Goal: Task Accomplishment & Management: Complete application form

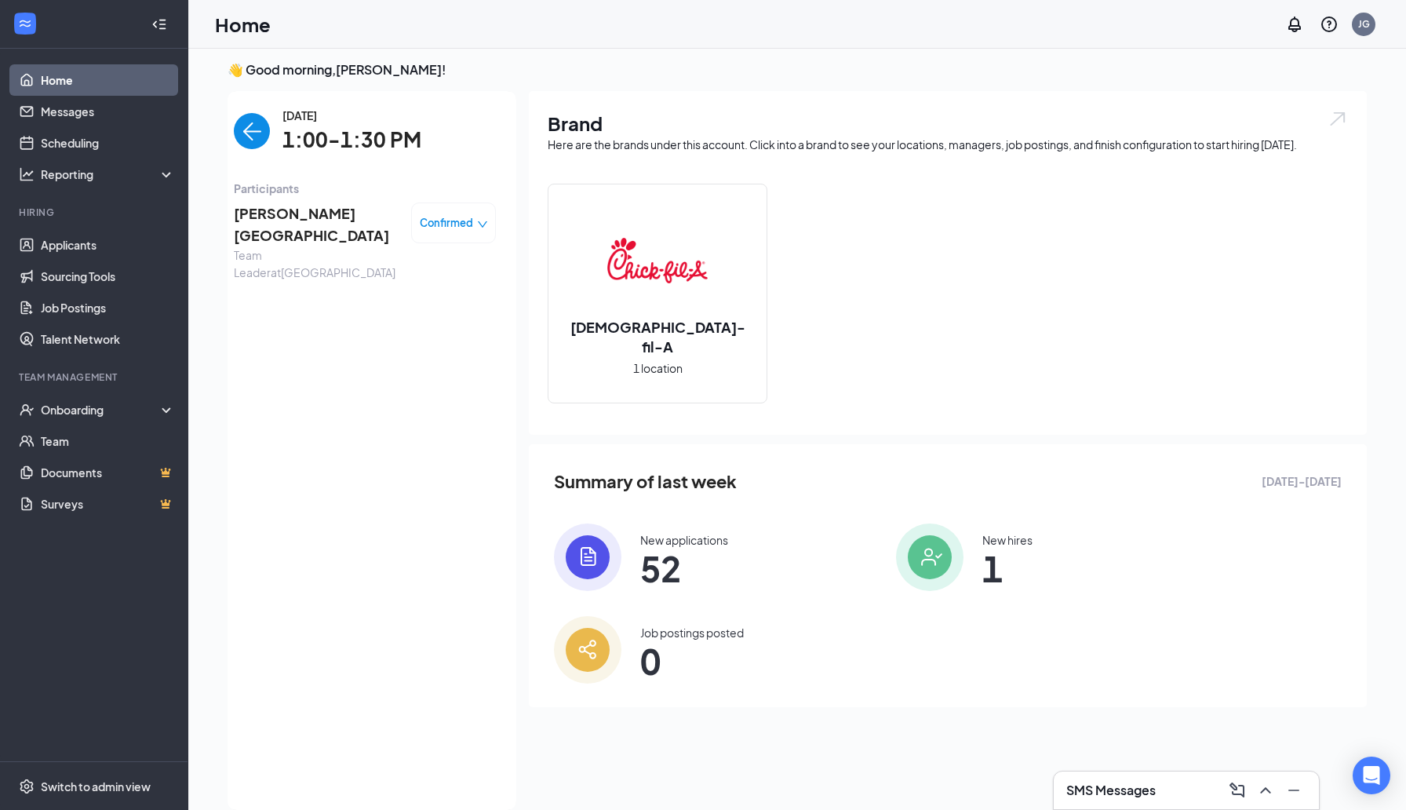
scroll to position [6, 0]
click at [254, 132] on img "back-button" at bounding box center [252, 131] width 36 height 36
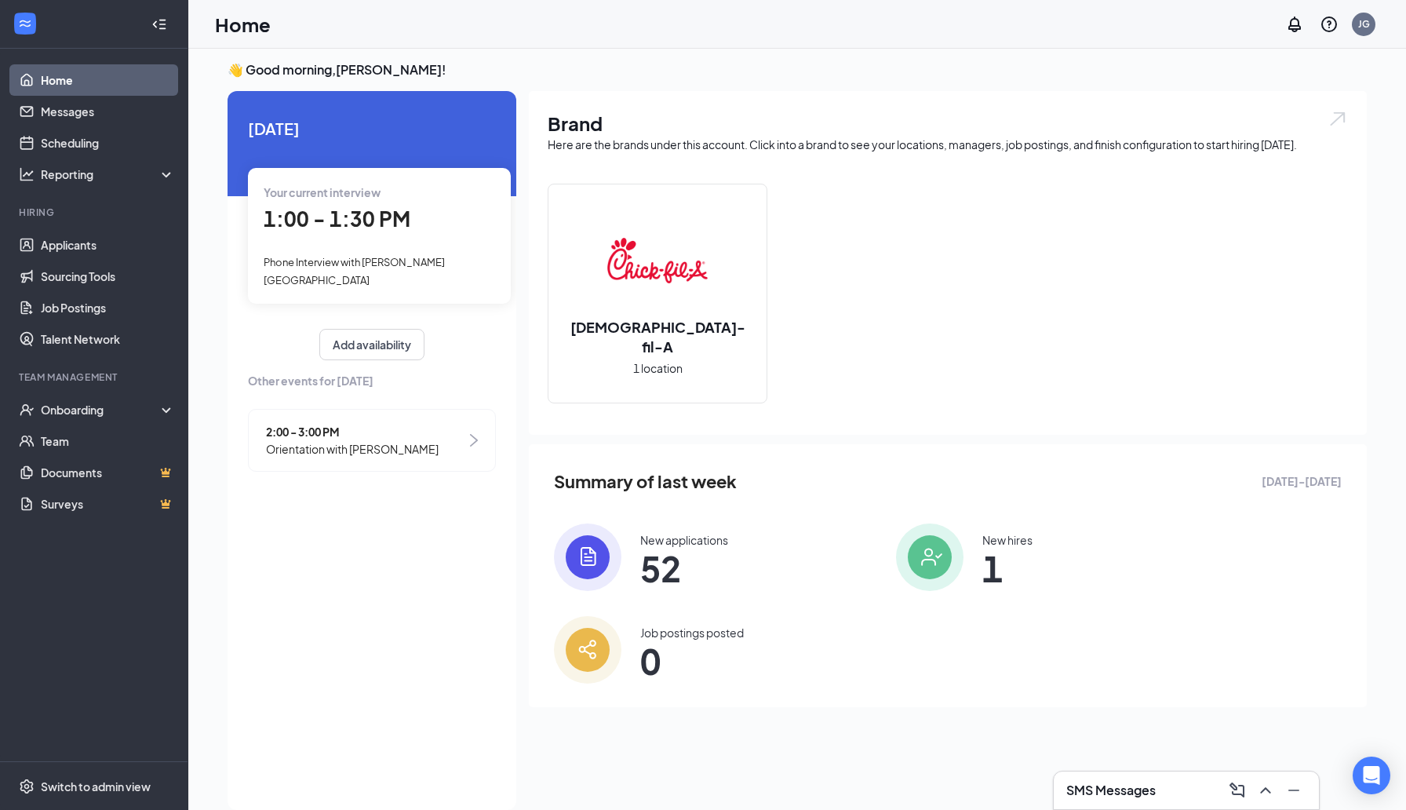
scroll to position [0, 0]
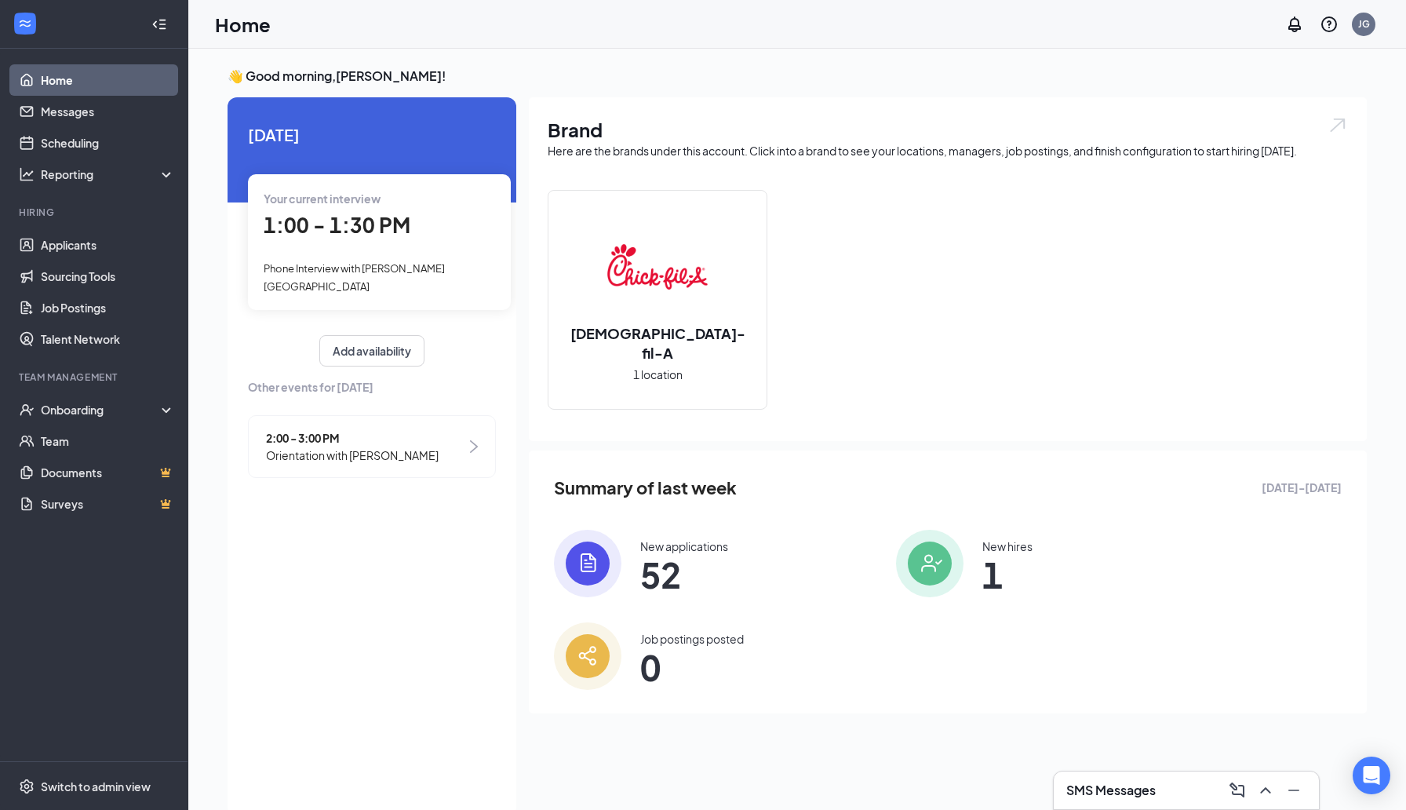
click at [359, 236] on span "1:00 - 1:30 PM" at bounding box center [337, 225] width 147 height 26
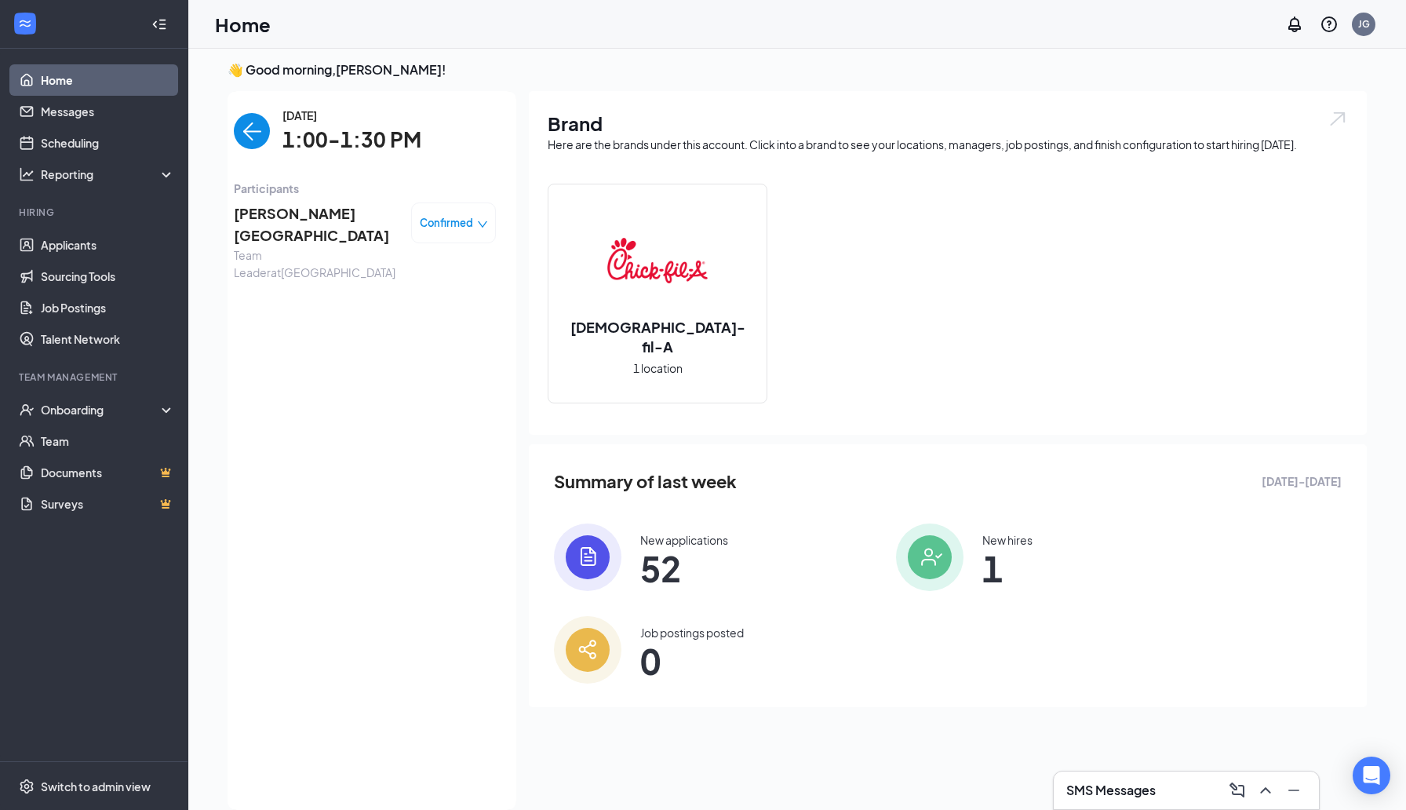
click at [275, 199] on div "[PERSON_NAME] Team Leader at [GEOGRAPHIC_DATA] Confirmed" at bounding box center [365, 242] width 262 height 90
click at [278, 214] on span "[PERSON_NAME][GEOGRAPHIC_DATA]" at bounding box center [316, 224] width 165 height 45
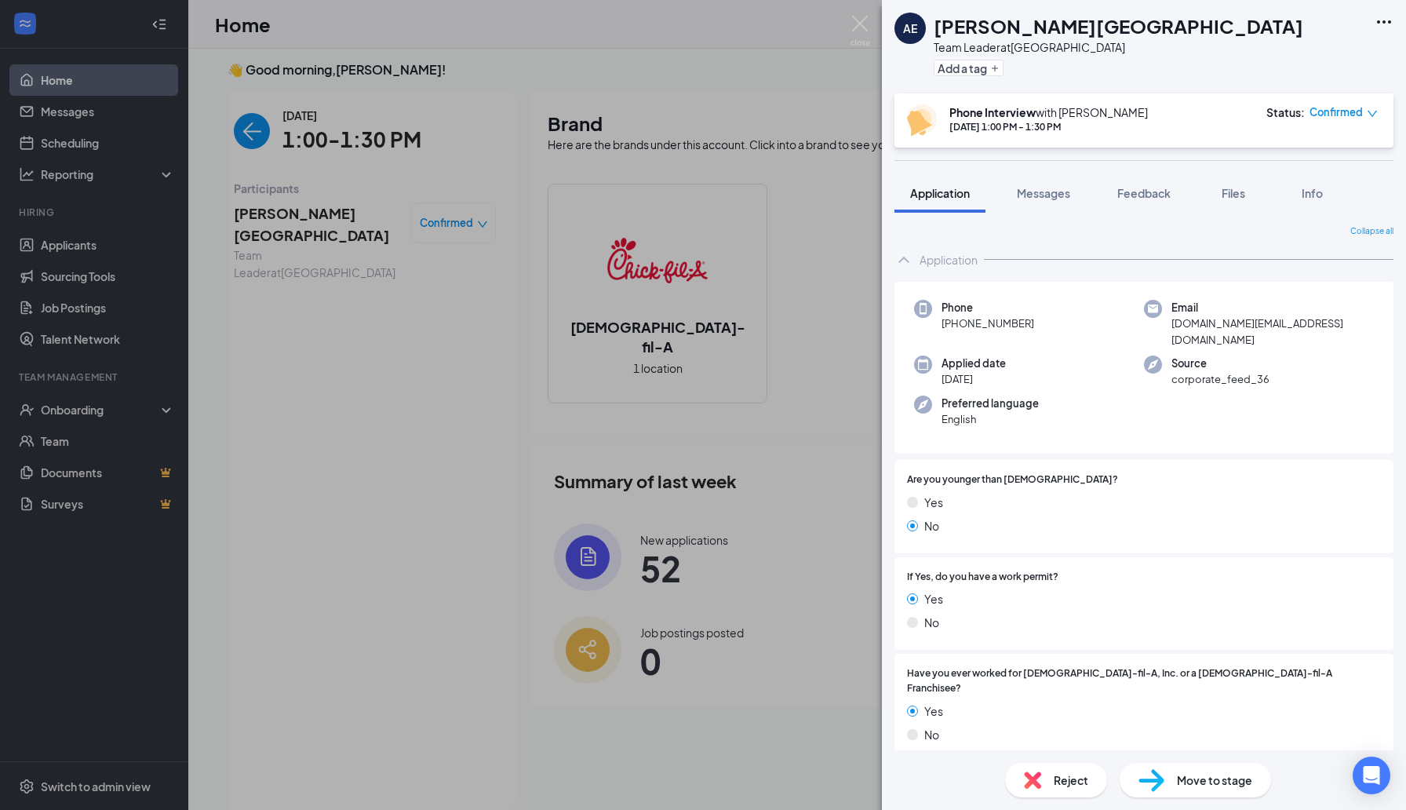
click at [1145, 777] on img at bounding box center [1151, 780] width 26 height 23
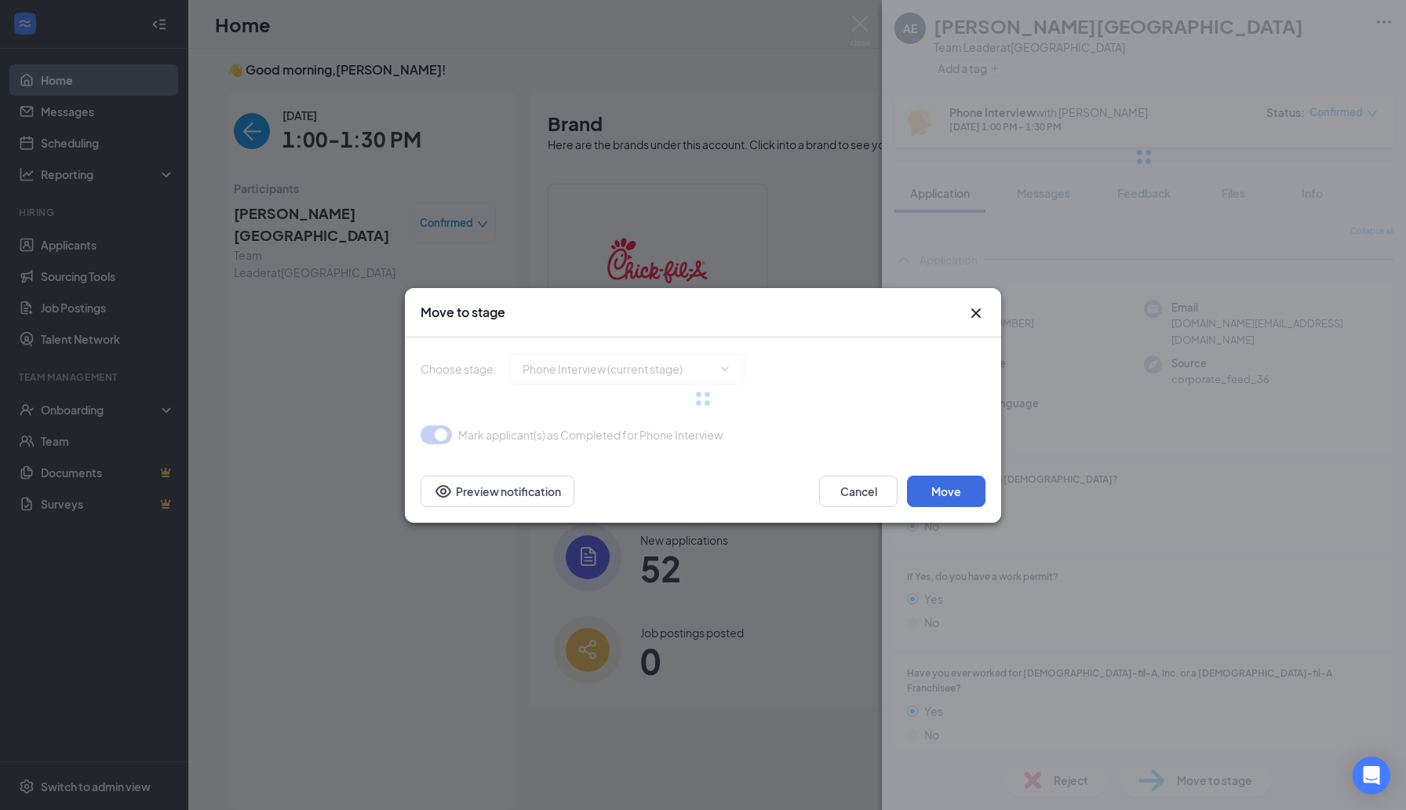
type input "Second In-Person Interview (next stage)"
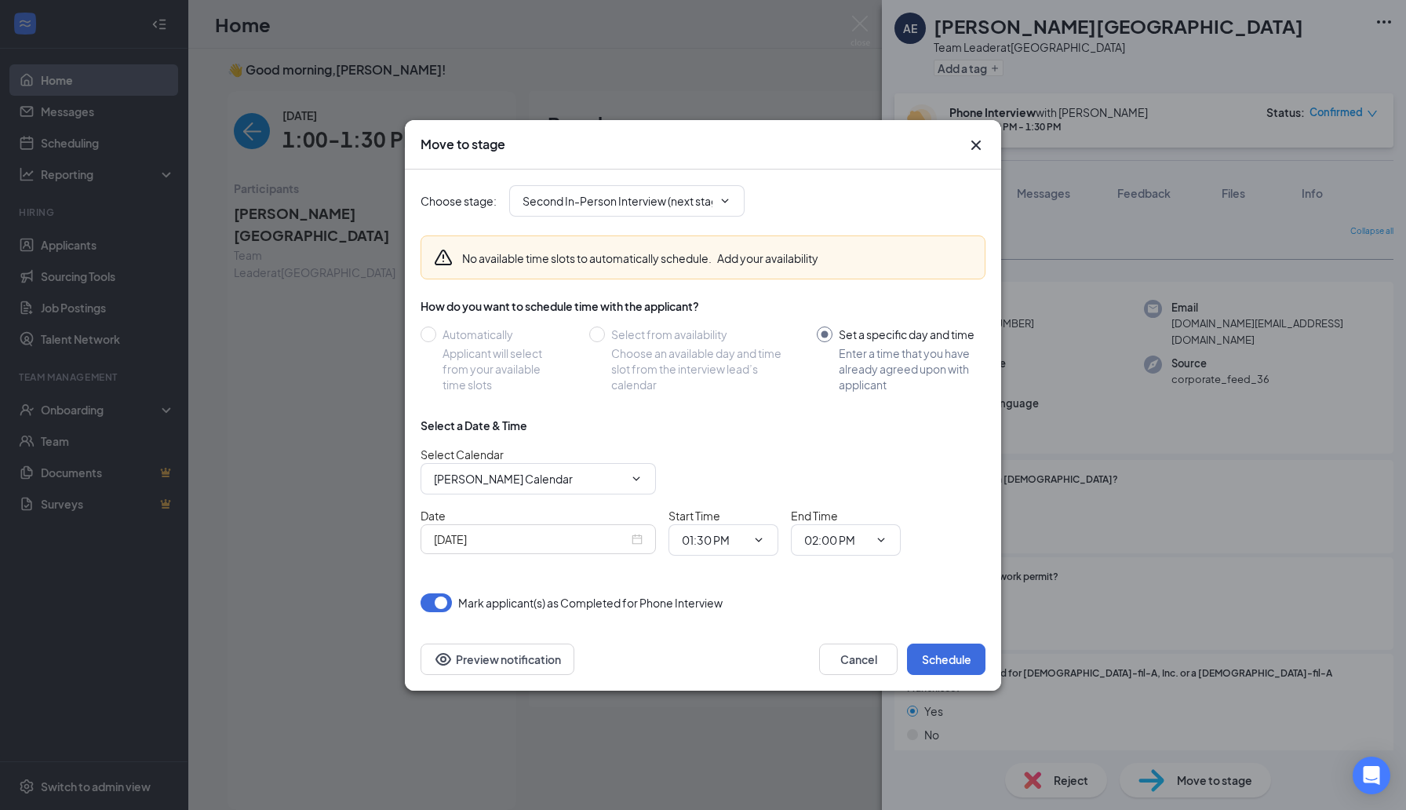
click at [976, 149] on icon "Cross" at bounding box center [975, 145] width 19 height 19
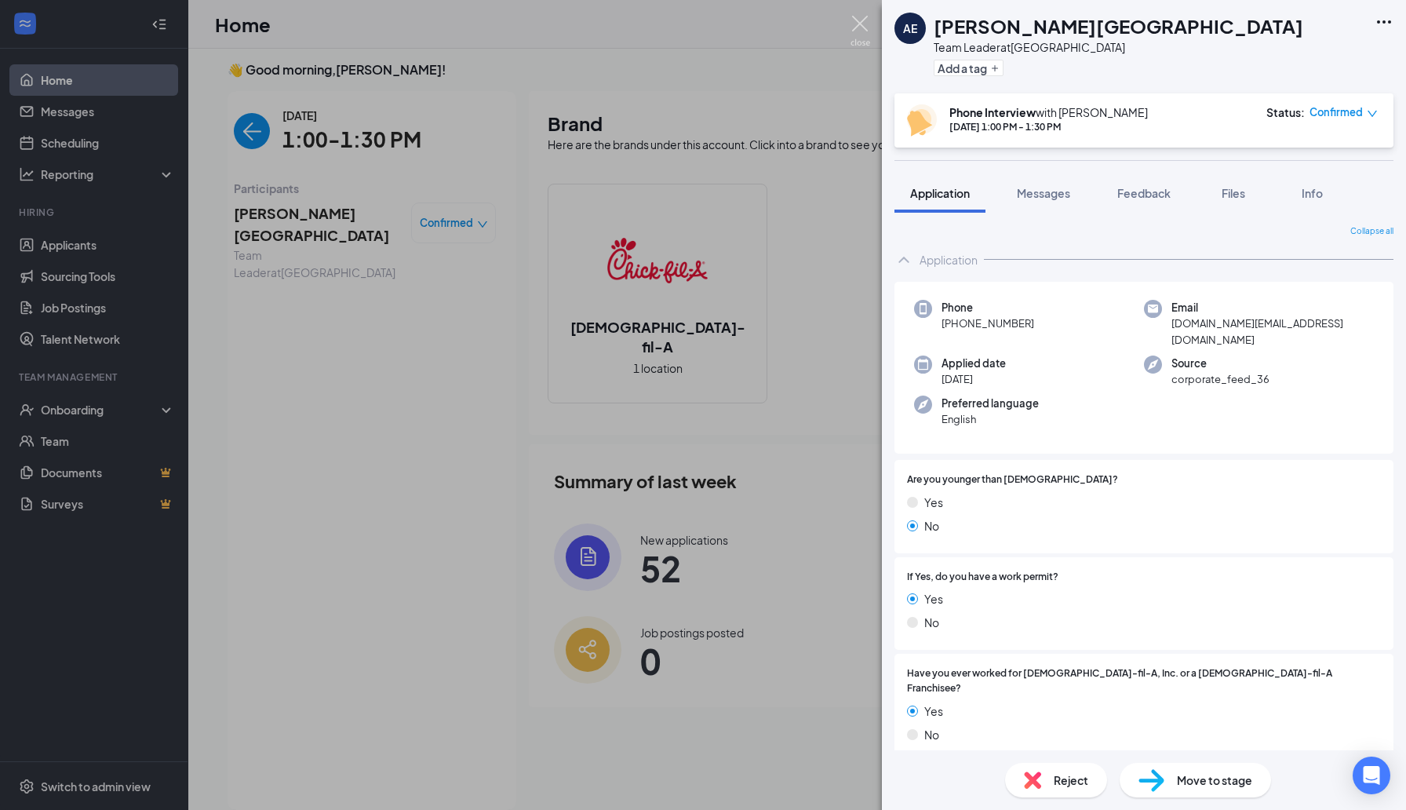
click at [854, 30] on img at bounding box center [860, 31] width 20 height 31
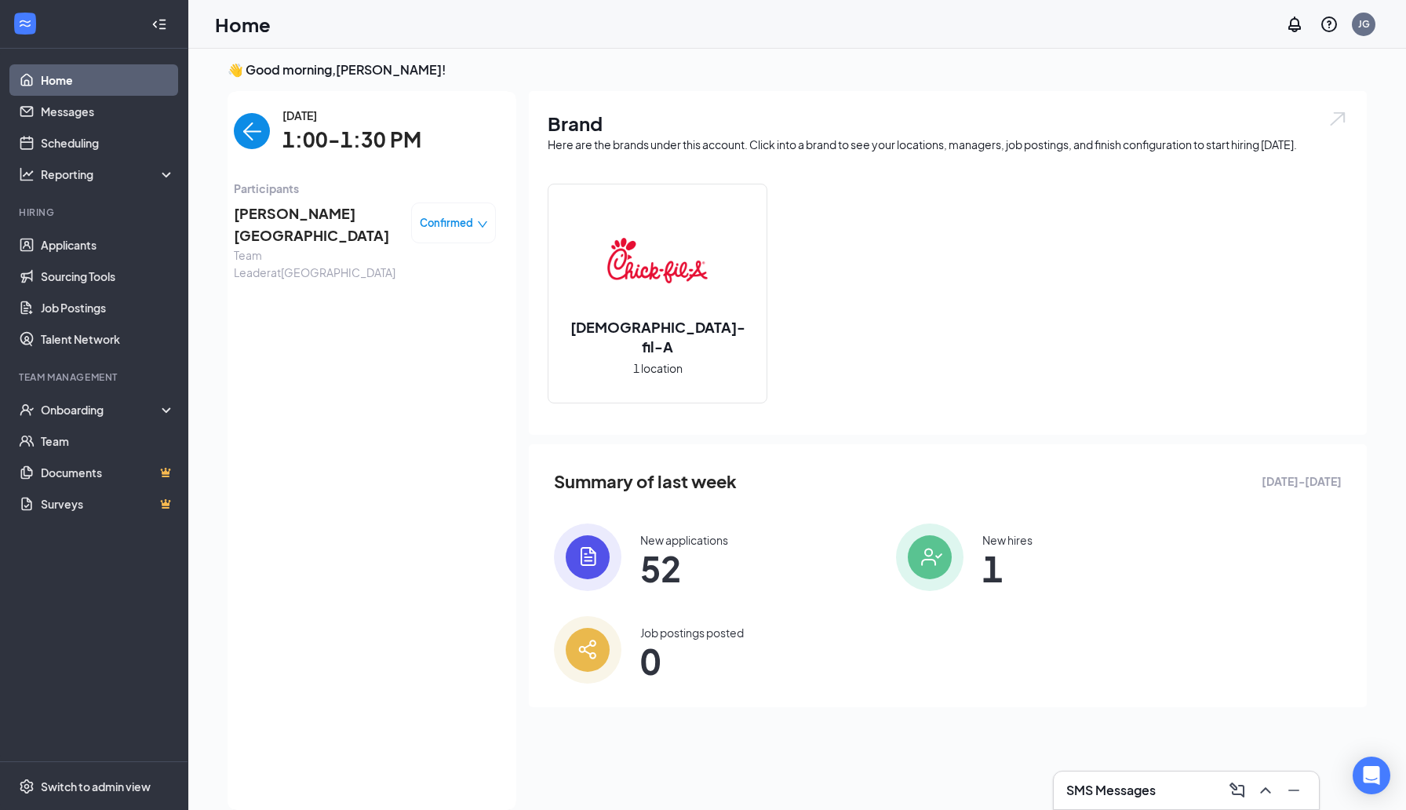
click at [245, 139] on img "back-button" at bounding box center [252, 131] width 36 height 36
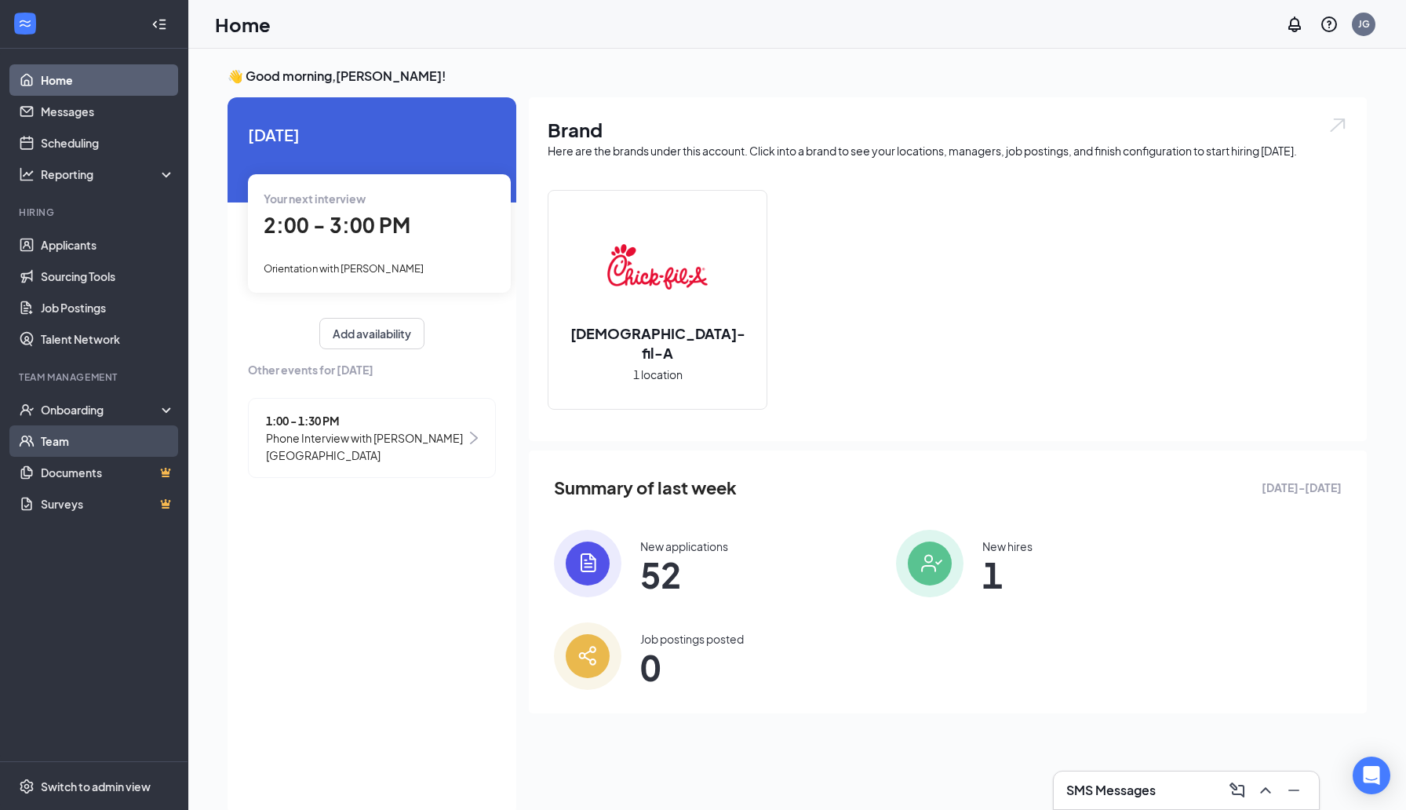
click at [69, 441] on link "Team" at bounding box center [108, 440] width 134 height 31
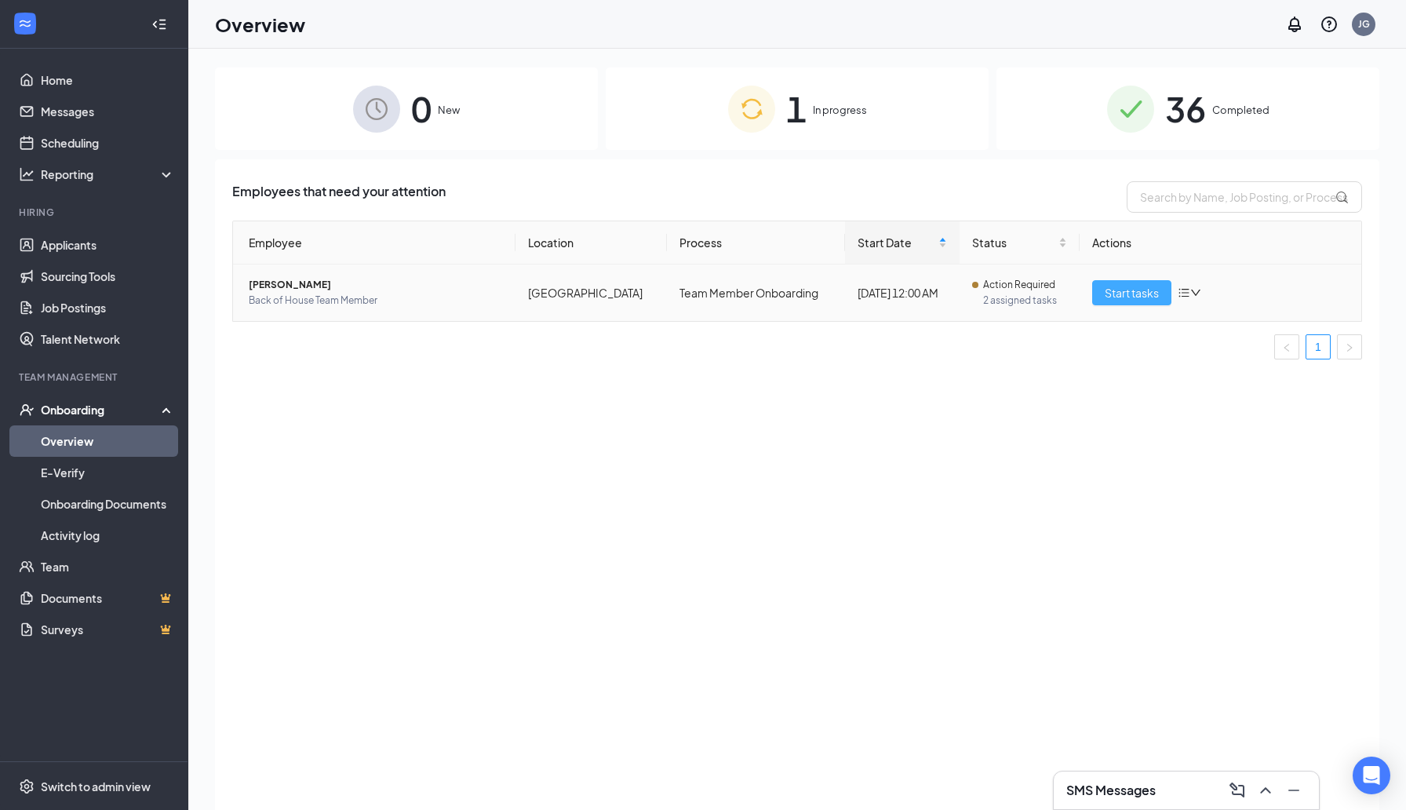
click at [1115, 295] on span "Start tasks" at bounding box center [1132, 292] width 54 height 17
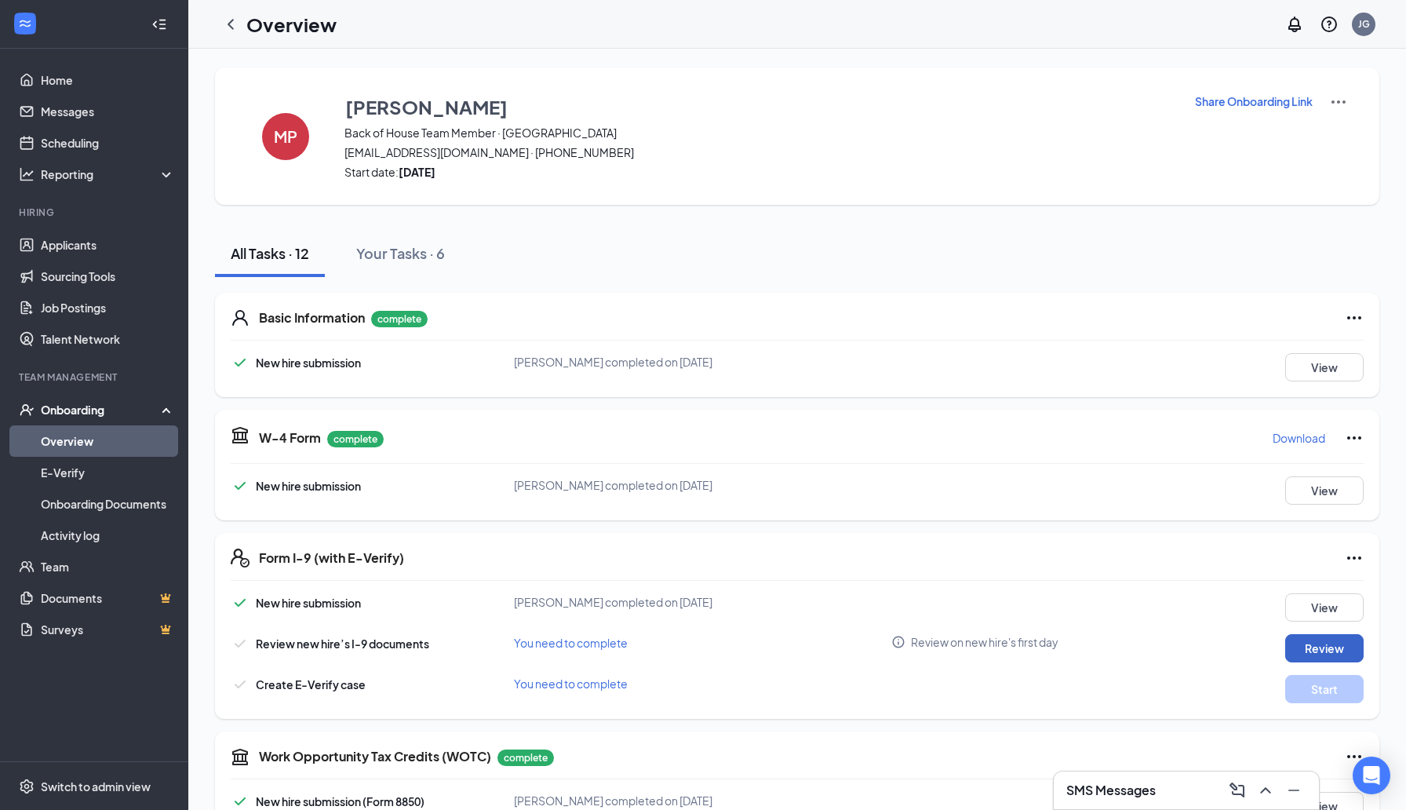
click at [1303, 644] on button "Review" at bounding box center [1324, 648] width 78 height 28
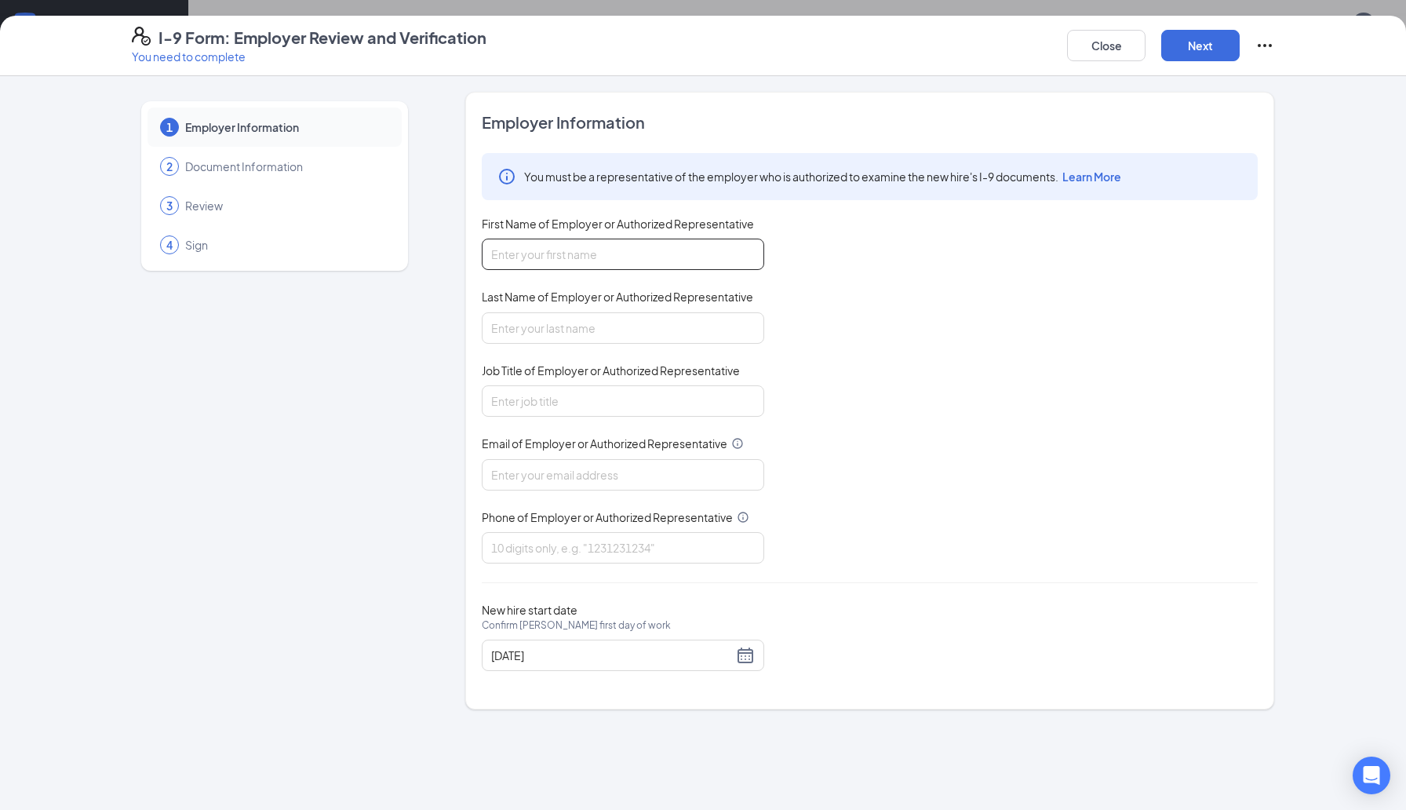
click at [644, 239] on input "First Name of Employer or Authorized Representative" at bounding box center [623, 253] width 282 height 31
type input "[PERSON_NAME]"
type input "[PERSON_NAME][EMAIL_ADDRESS][DOMAIN_NAME]"
type input "3524552903"
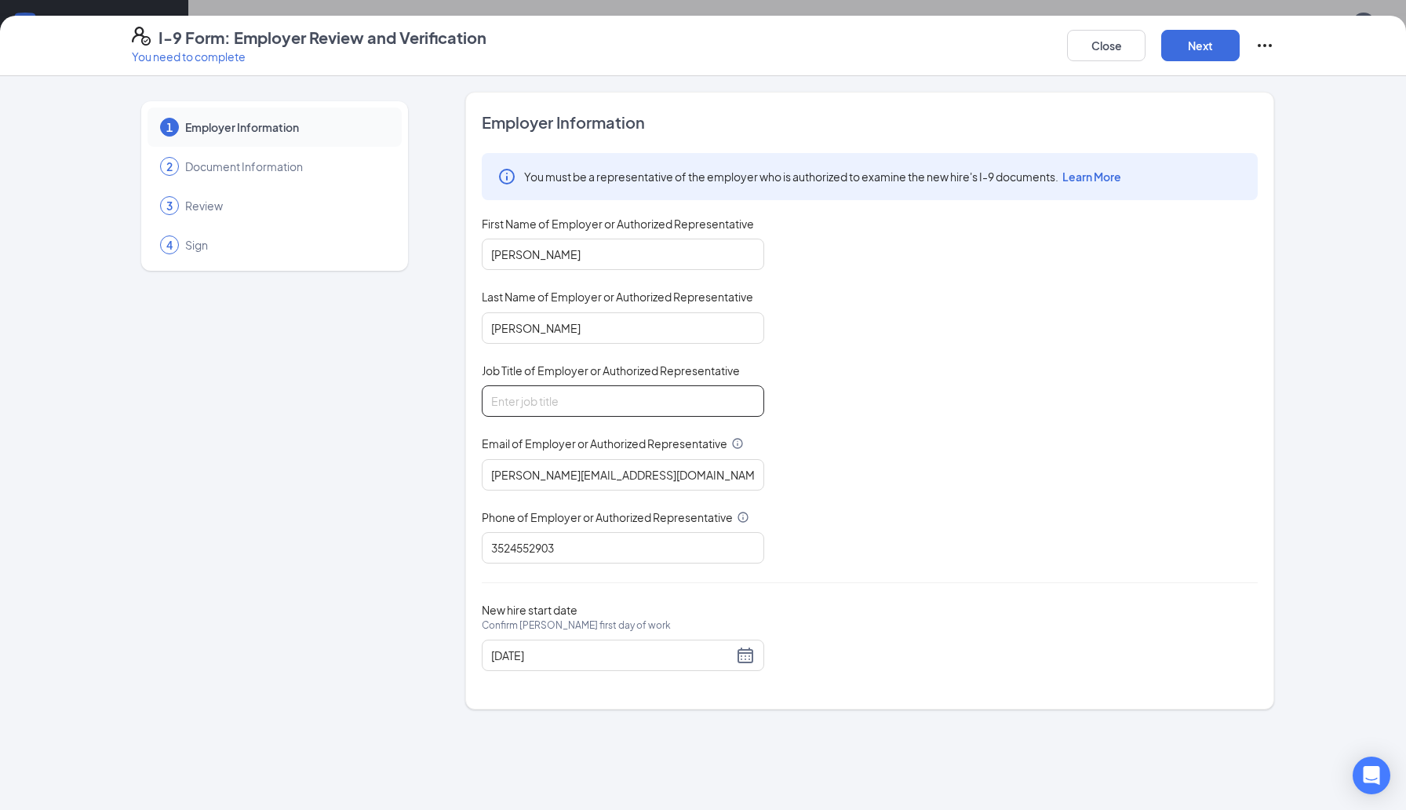
click at [617, 400] on input "Job Title of Employer or Authorized Representative" at bounding box center [623, 400] width 282 height 31
type input "Director"
click at [653, 471] on input "[PERSON_NAME][EMAIL_ADDRESS][DOMAIN_NAME]" at bounding box center [623, 474] width 282 height 31
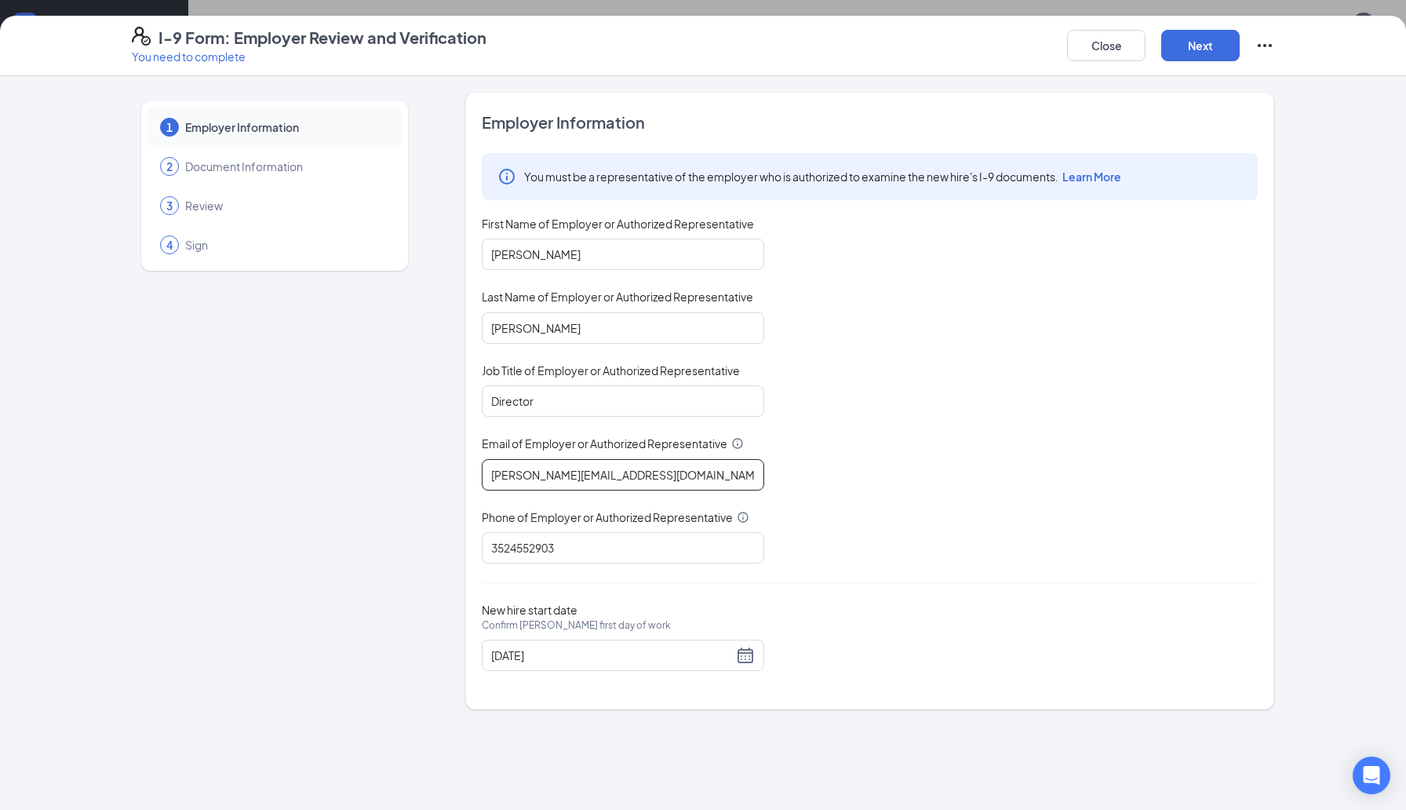
click at [653, 471] on input "[PERSON_NAME][EMAIL_ADDRESS][DOMAIN_NAME]" at bounding box center [623, 474] width 282 height 31
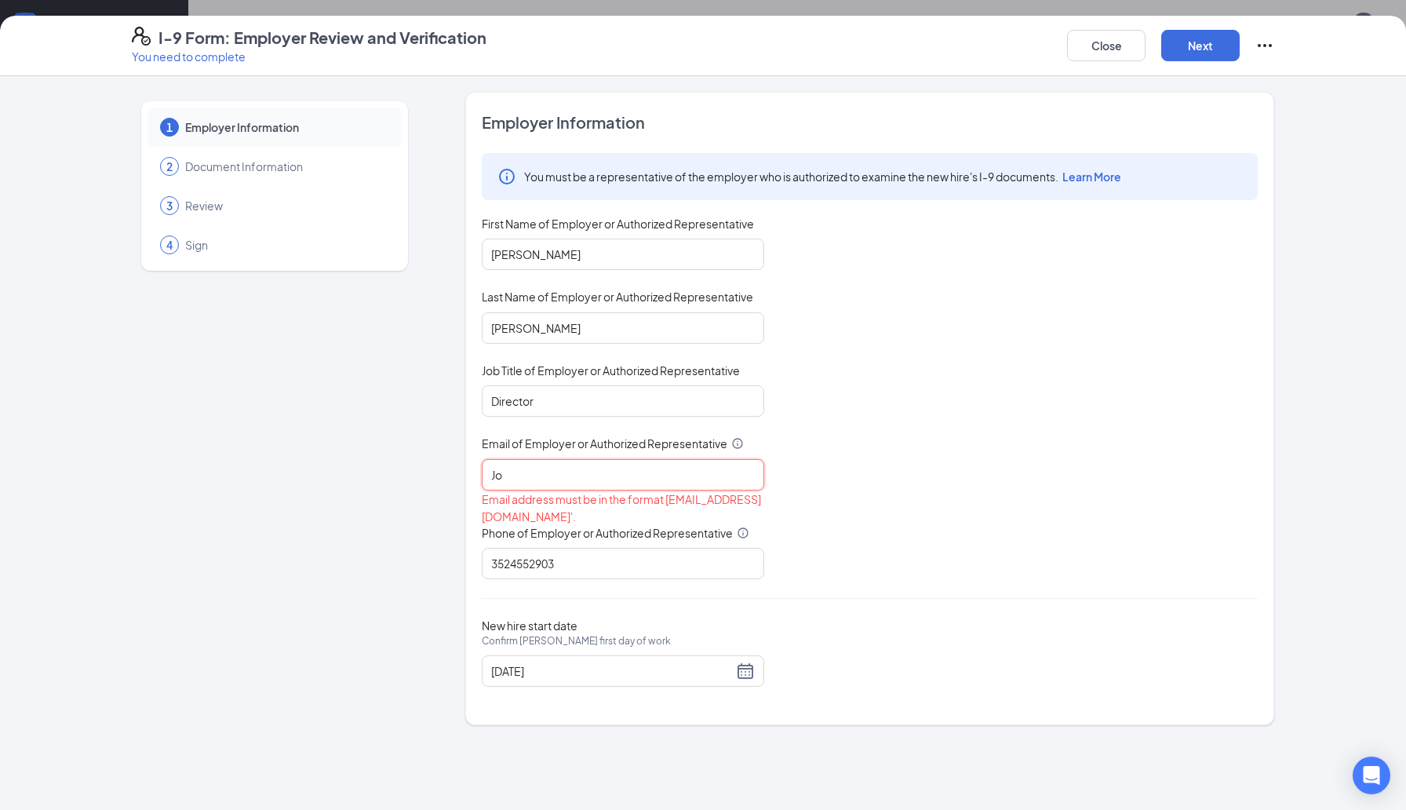
type input "[PERSON_NAME]@[EMAIL_ADDRESS][DOMAIN_NAME]"
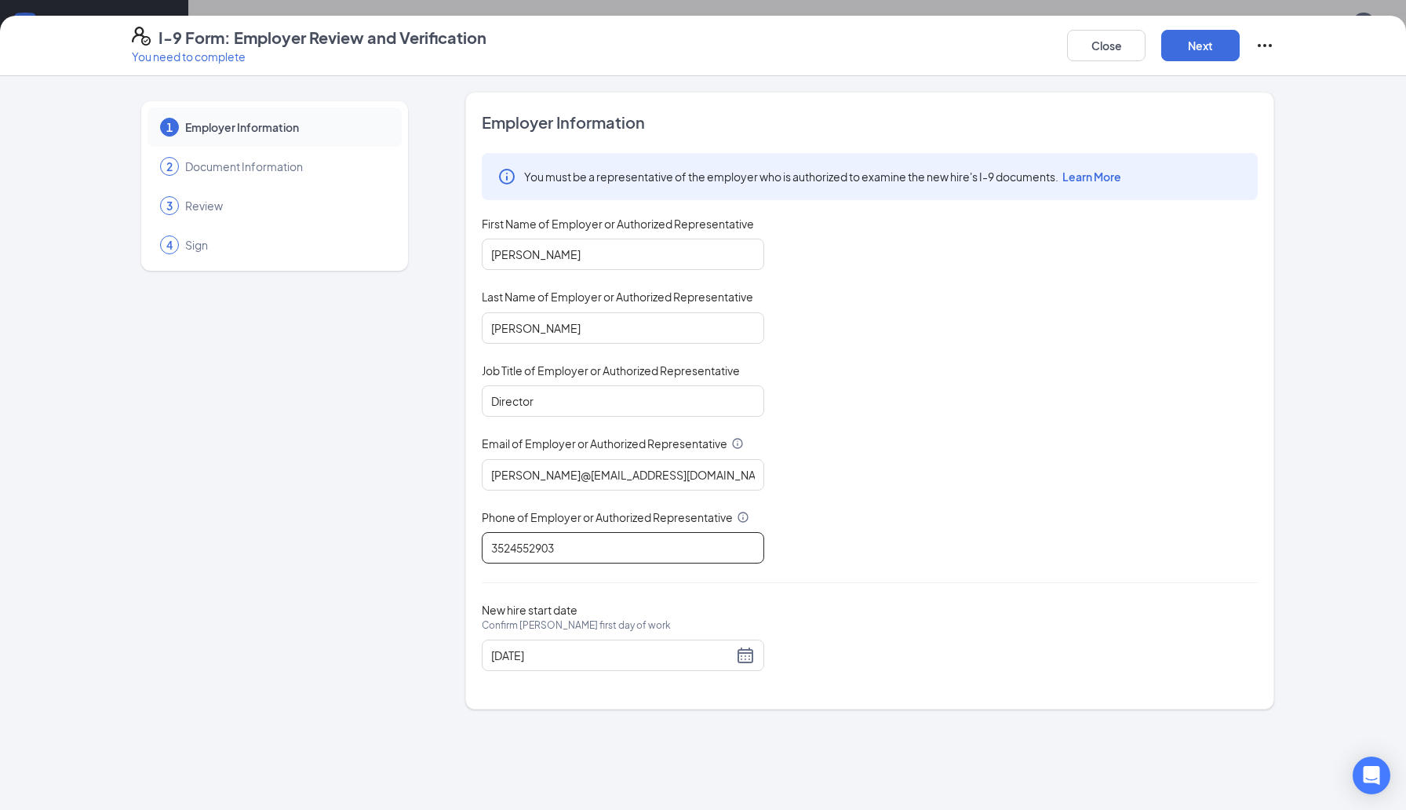
click at [603, 552] on input "3524552903" at bounding box center [623, 547] width 282 height 31
type input "4073709295"
click at [834, 581] on div "Employer Information You must be a representative of the employer who is author…" at bounding box center [870, 400] width 776 height 578
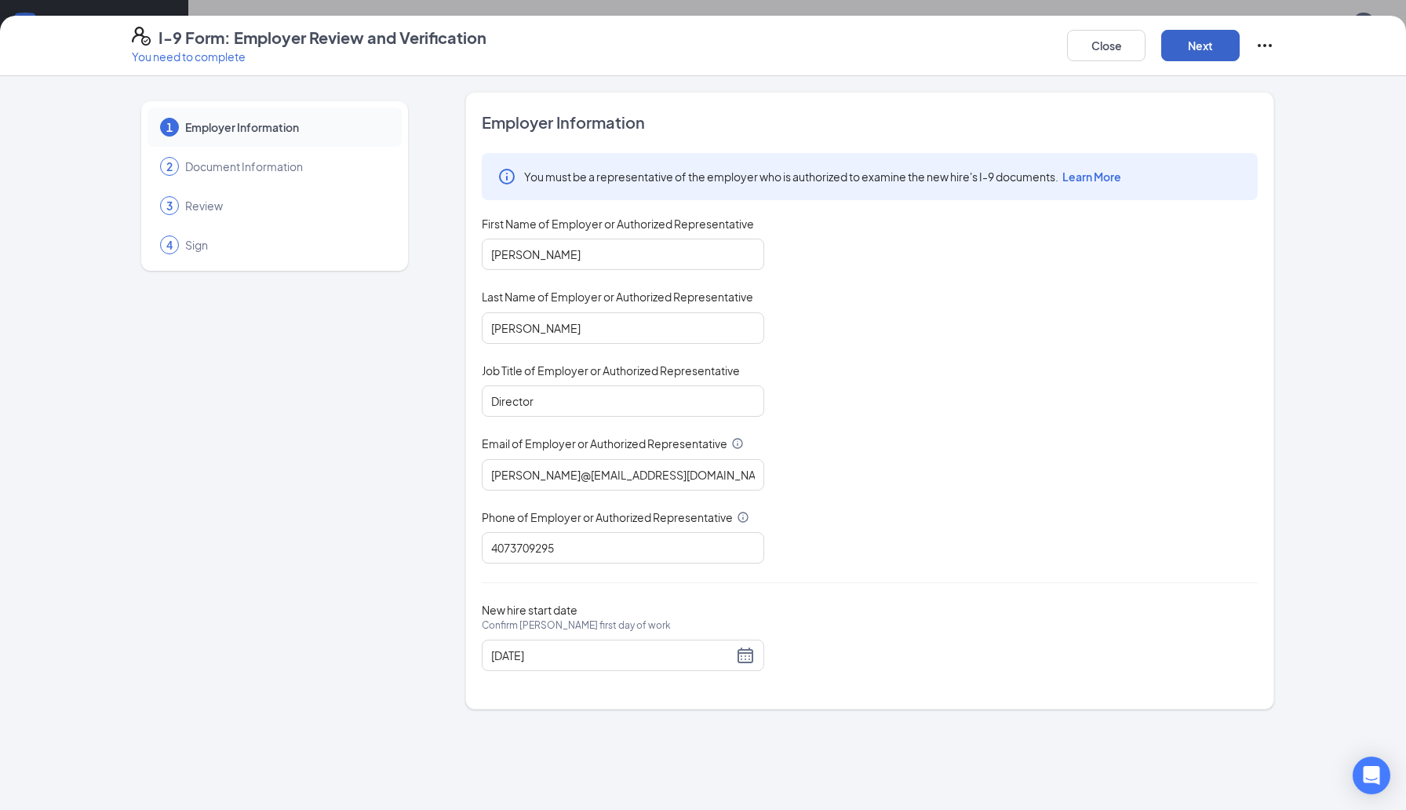
click at [1199, 53] on button "Next" at bounding box center [1200, 45] width 78 height 31
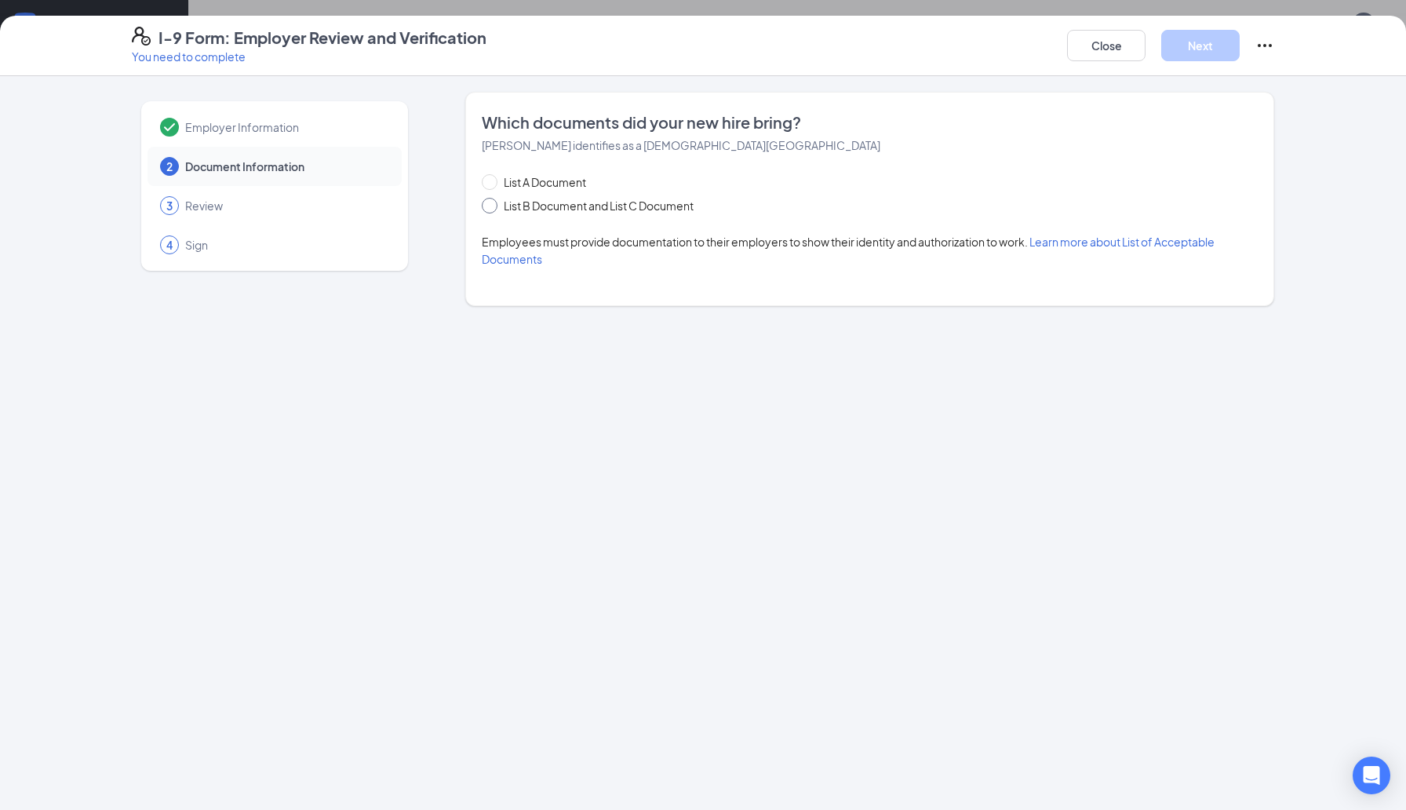
click at [492, 206] on span at bounding box center [490, 206] width 16 height 16
click at [492, 206] on input "List B Document and List C Document" at bounding box center [487, 203] width 11 height 11
radio input "true"
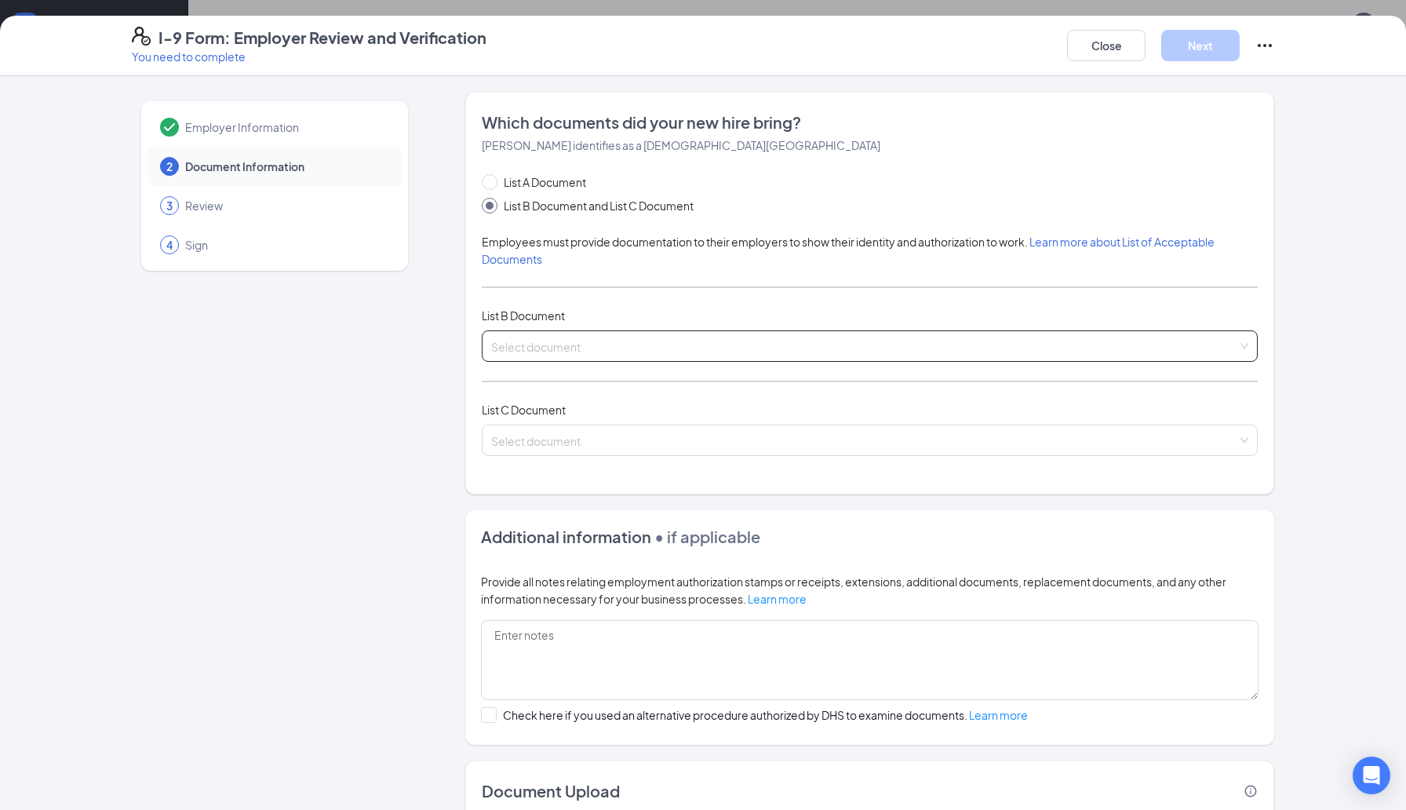
click at [625, 347] on input "search" at bounding box center [864, 343] width 746 height 24
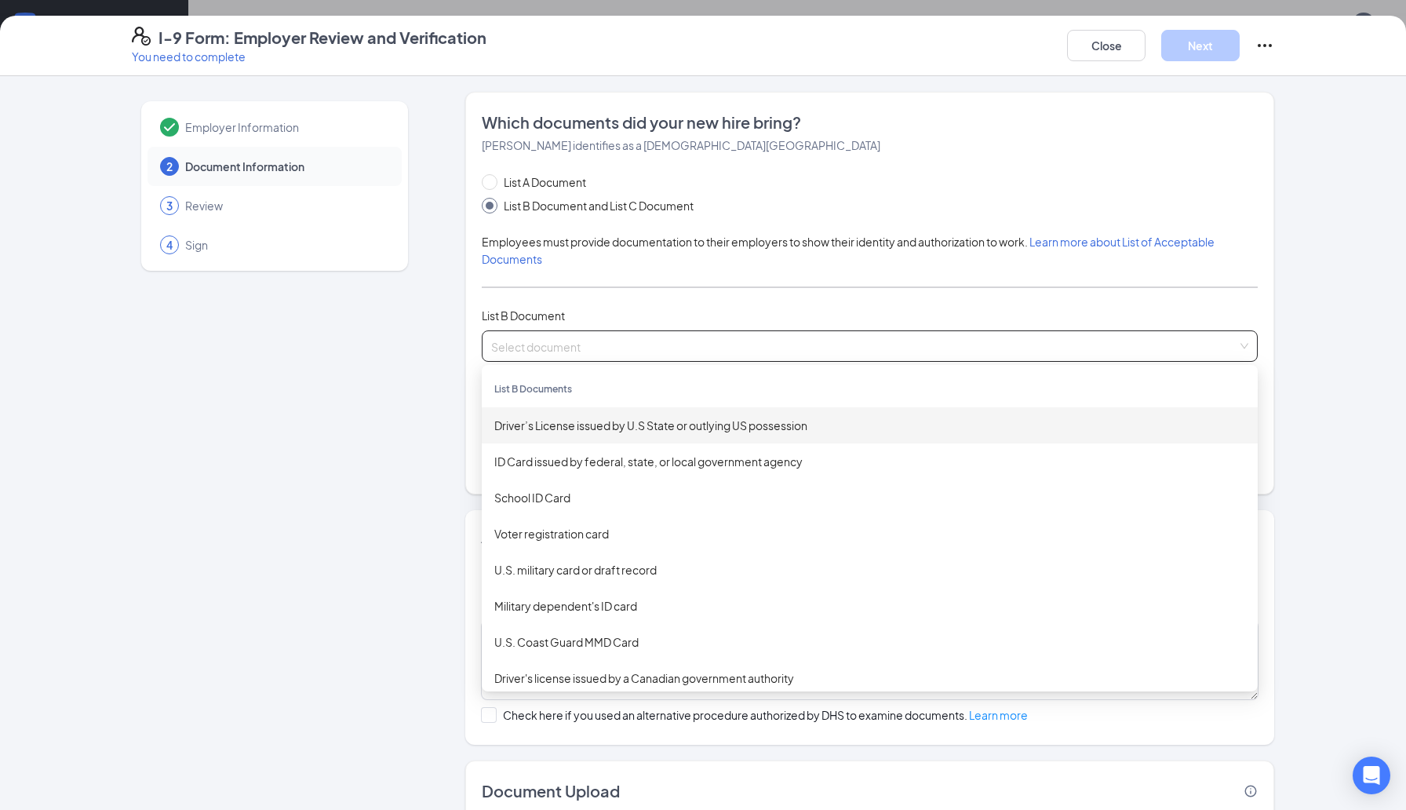
click at [665, 424] on div "Driver’s License issued by U.S State or outlying US possession" at bounding box center [869, 425] width 751 height 17
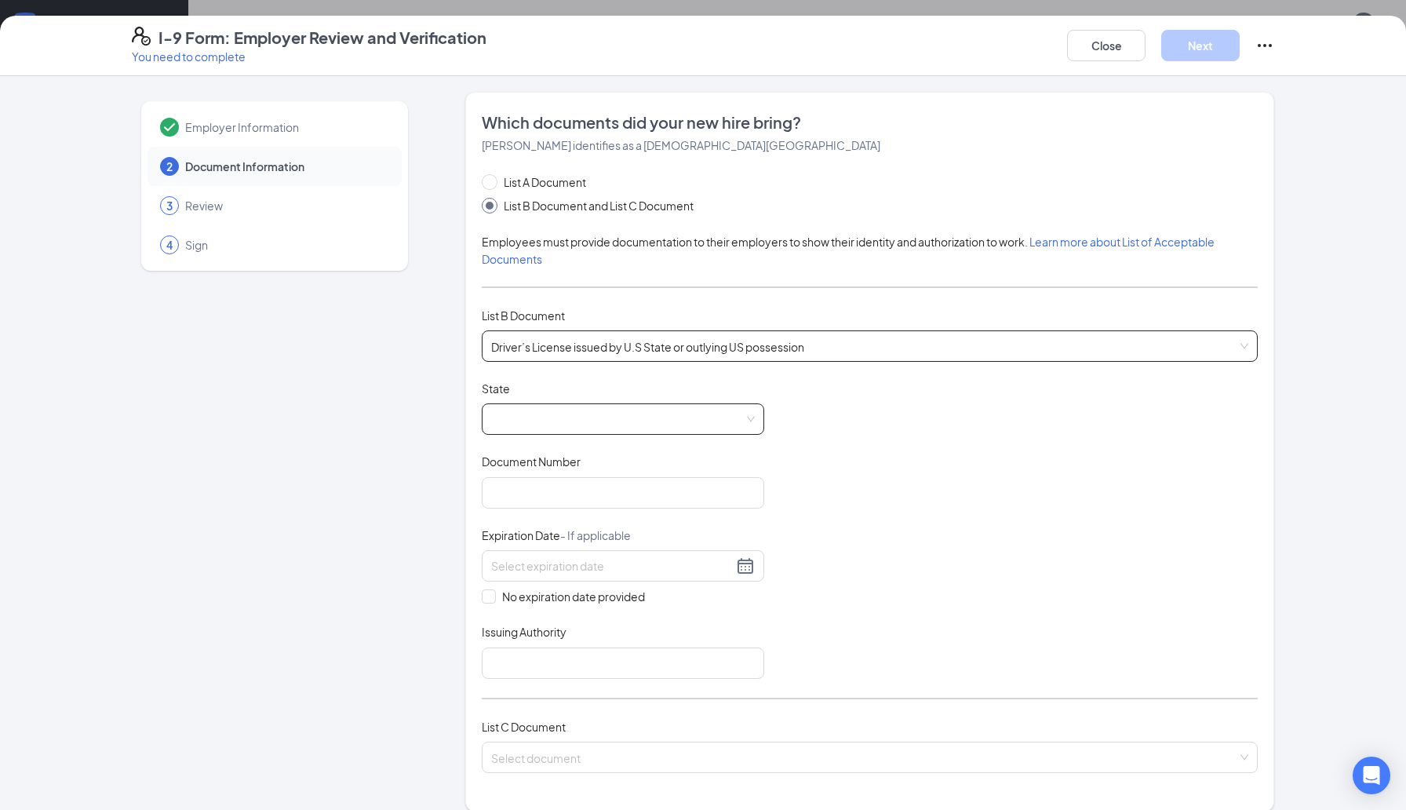
click at [601, 416] on span at bounding box center [623, 419] width 264 height 30
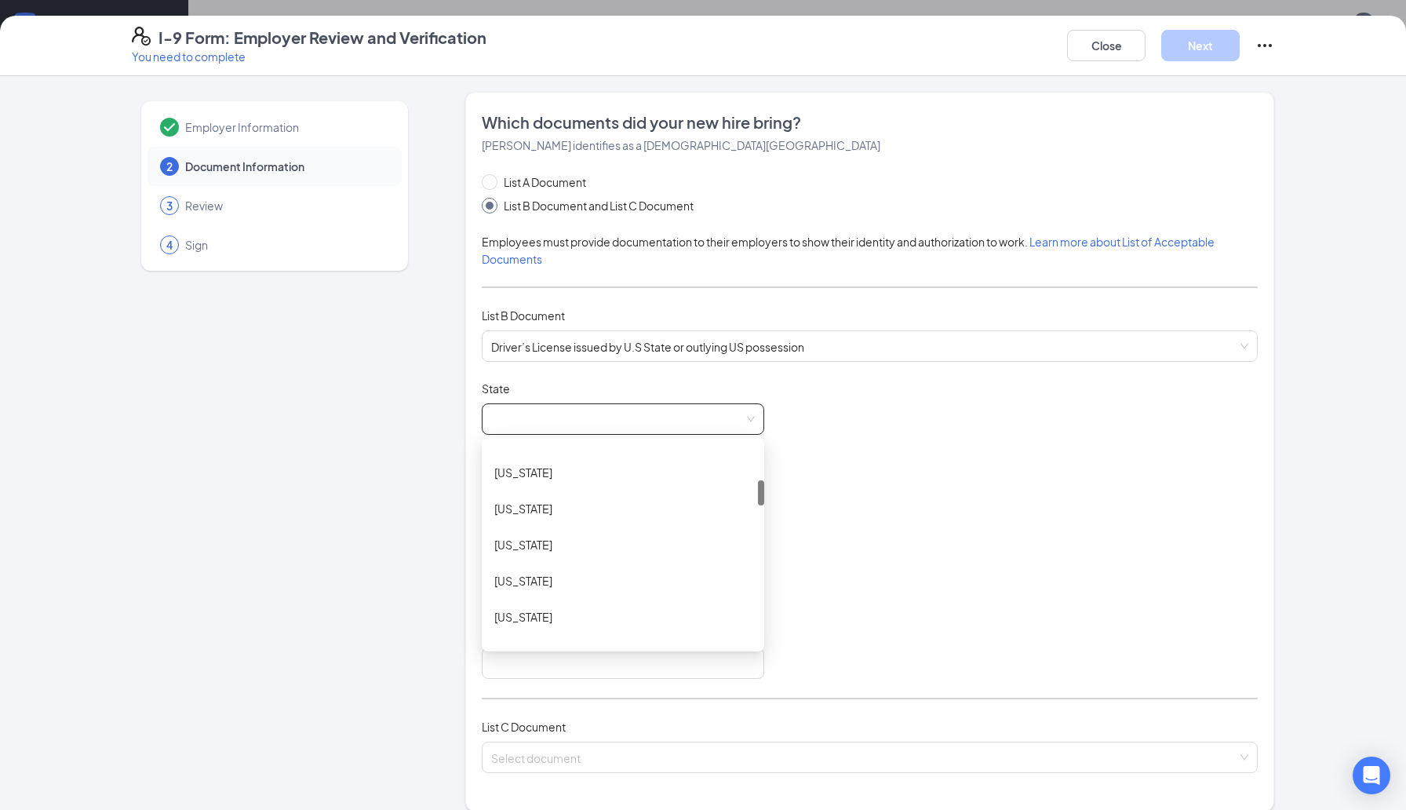
scroll to position [329, 0]
click at [549, 489] on div "[US_STATE]" at bounding box center [622, 494] width 257 height 17
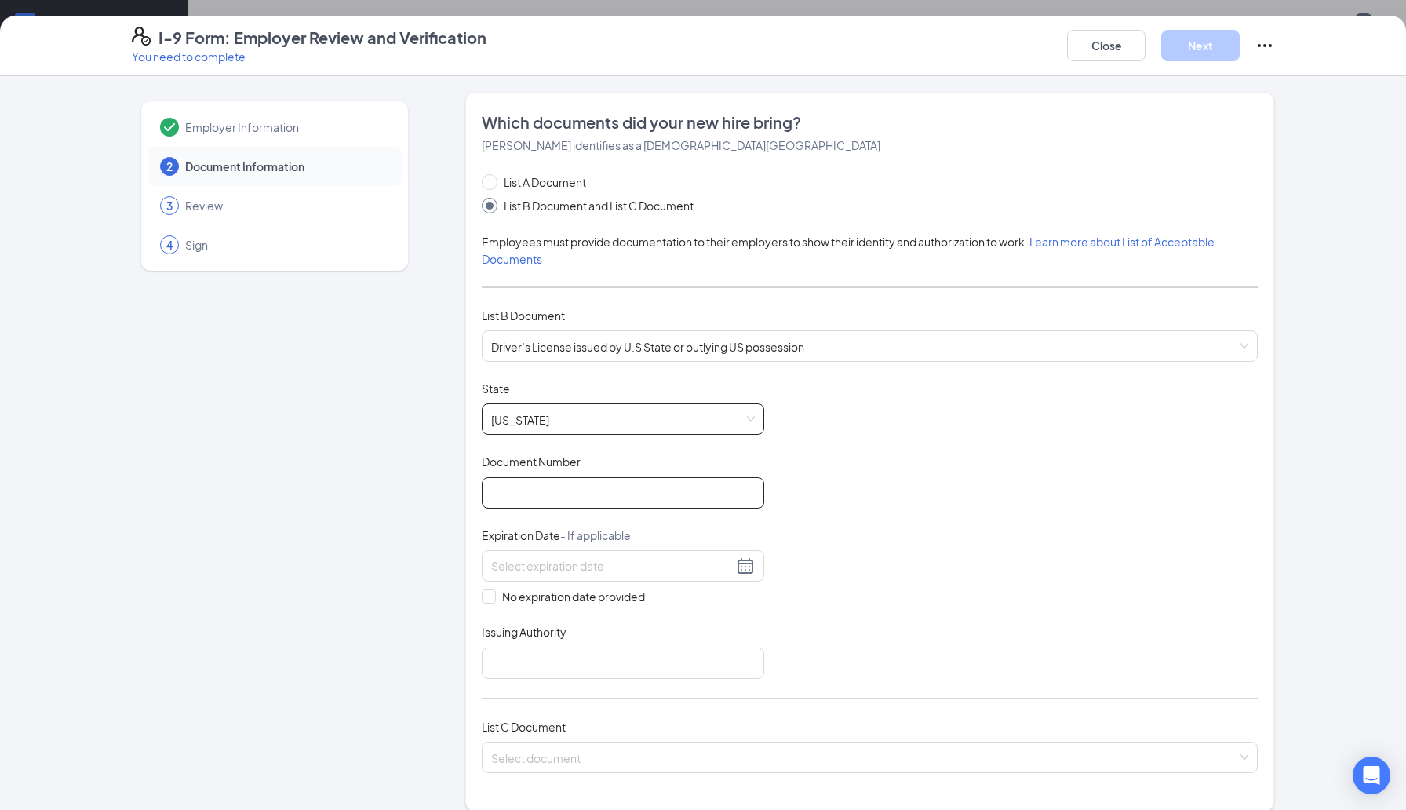
click at [549, 489] on input "Document Number" at bounding box center [623, 492] width 282 height 31
type input "P241028858000"
click at [747, 565] on div at bounding box center [623, 565] width 264 height 19
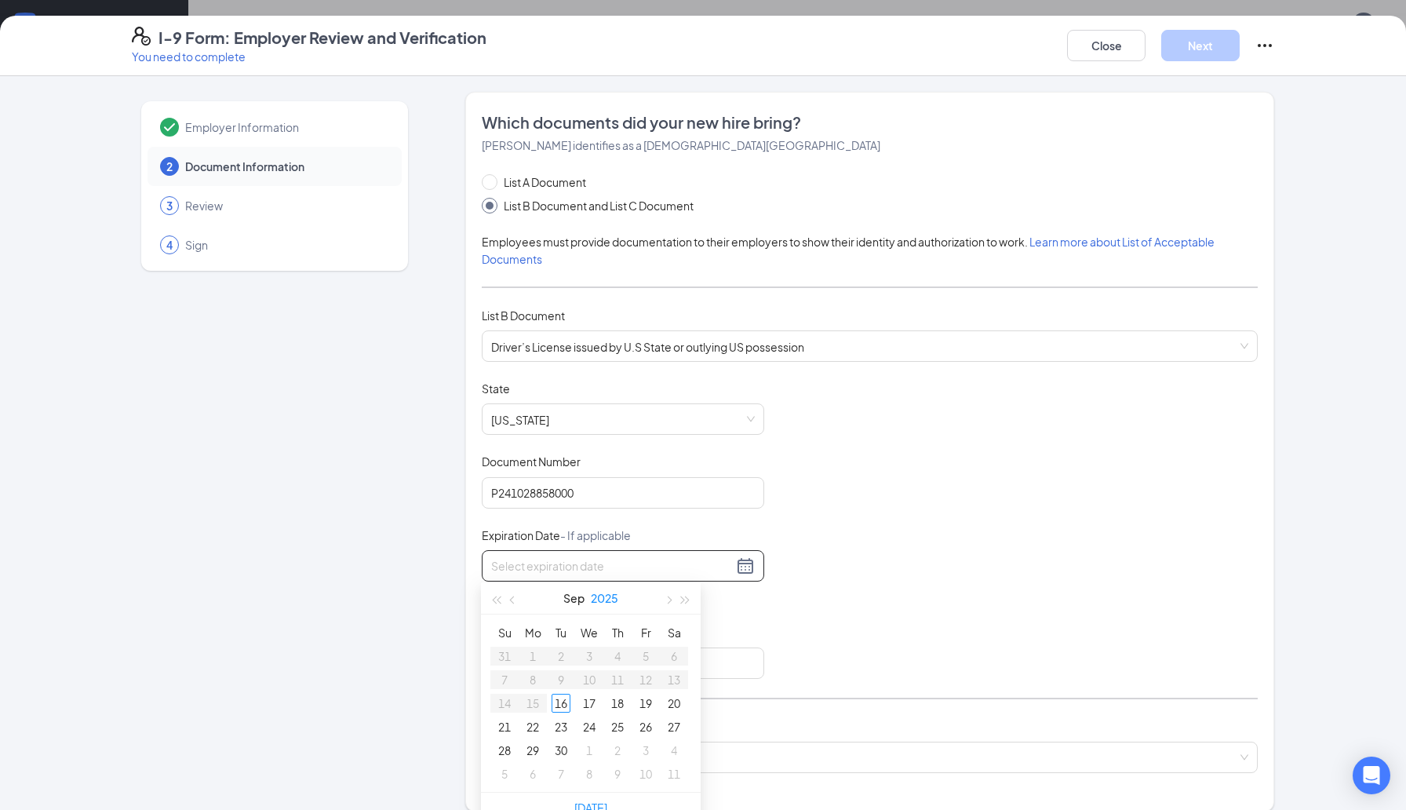
click at [609, 597] on button "2025" at bounding box center [604, 597] width 27 height 31
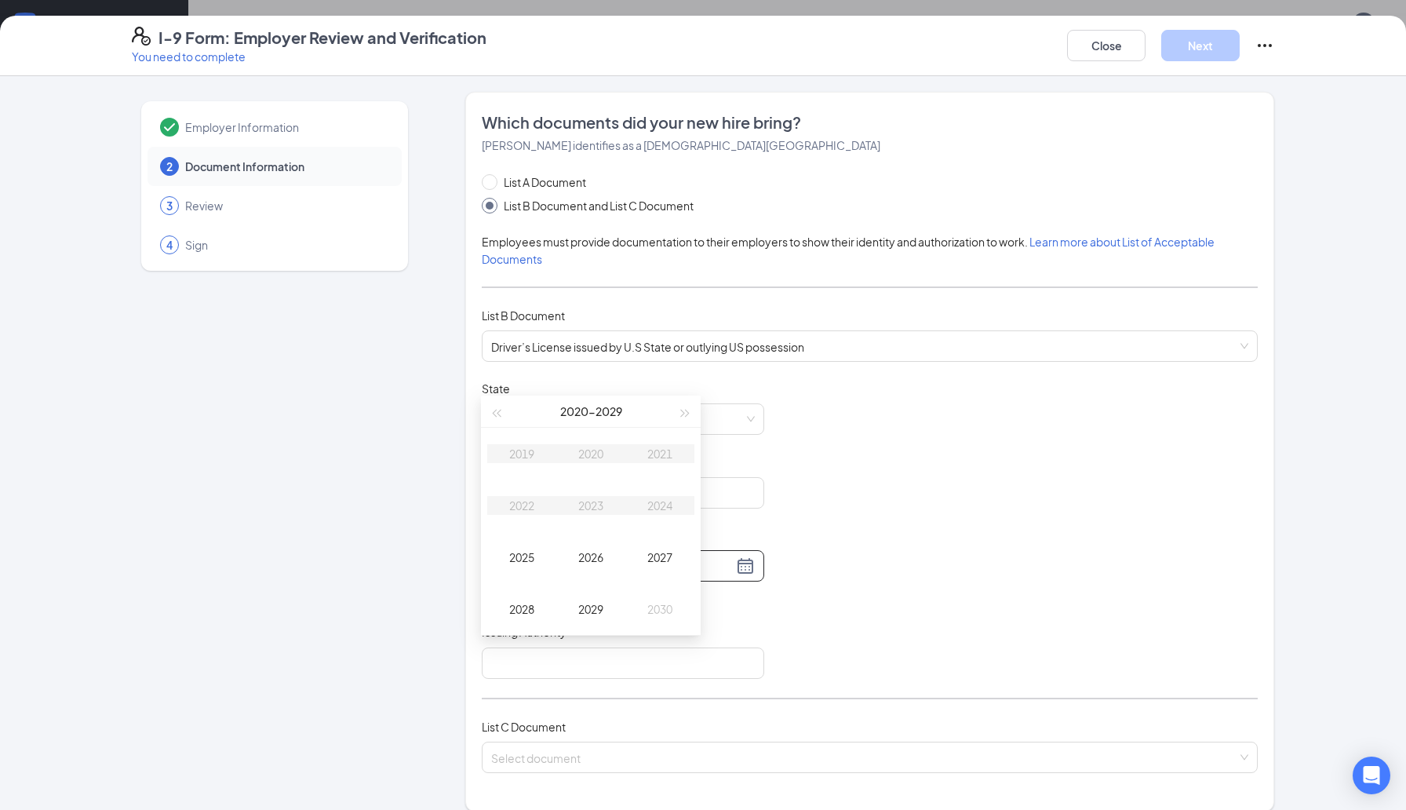
scroll to position [194, 0]
type input "[DATE]"
click at [686, 405] on span "button" at bounding box center [686, 406] width 8 height 8
click at [592, 499] on div "2033" at bounding box center [590, 498] width 47 height 19
type input "[DATE]"
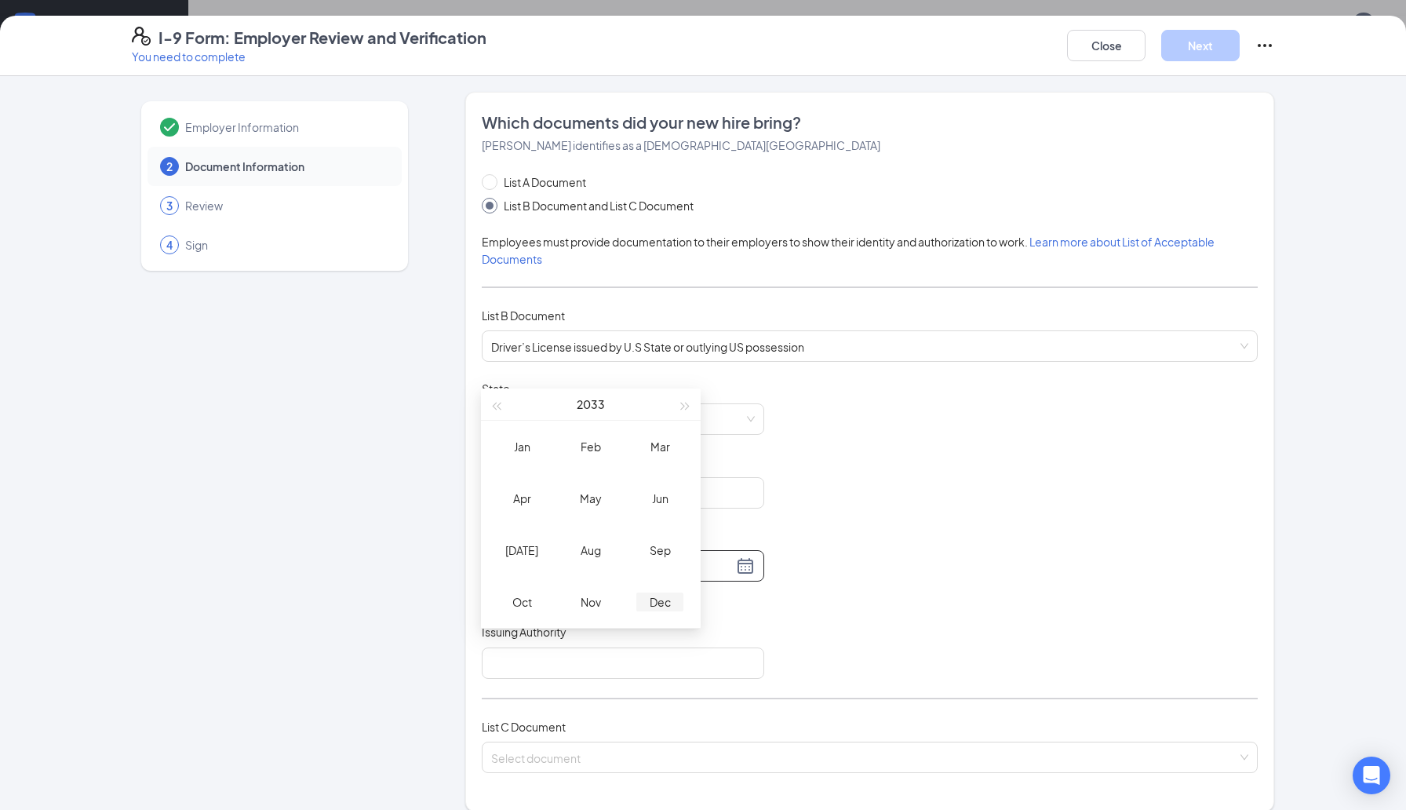
click at [665, 598] on div "Dec" at bounding box center [659, 601] width 47 height 19
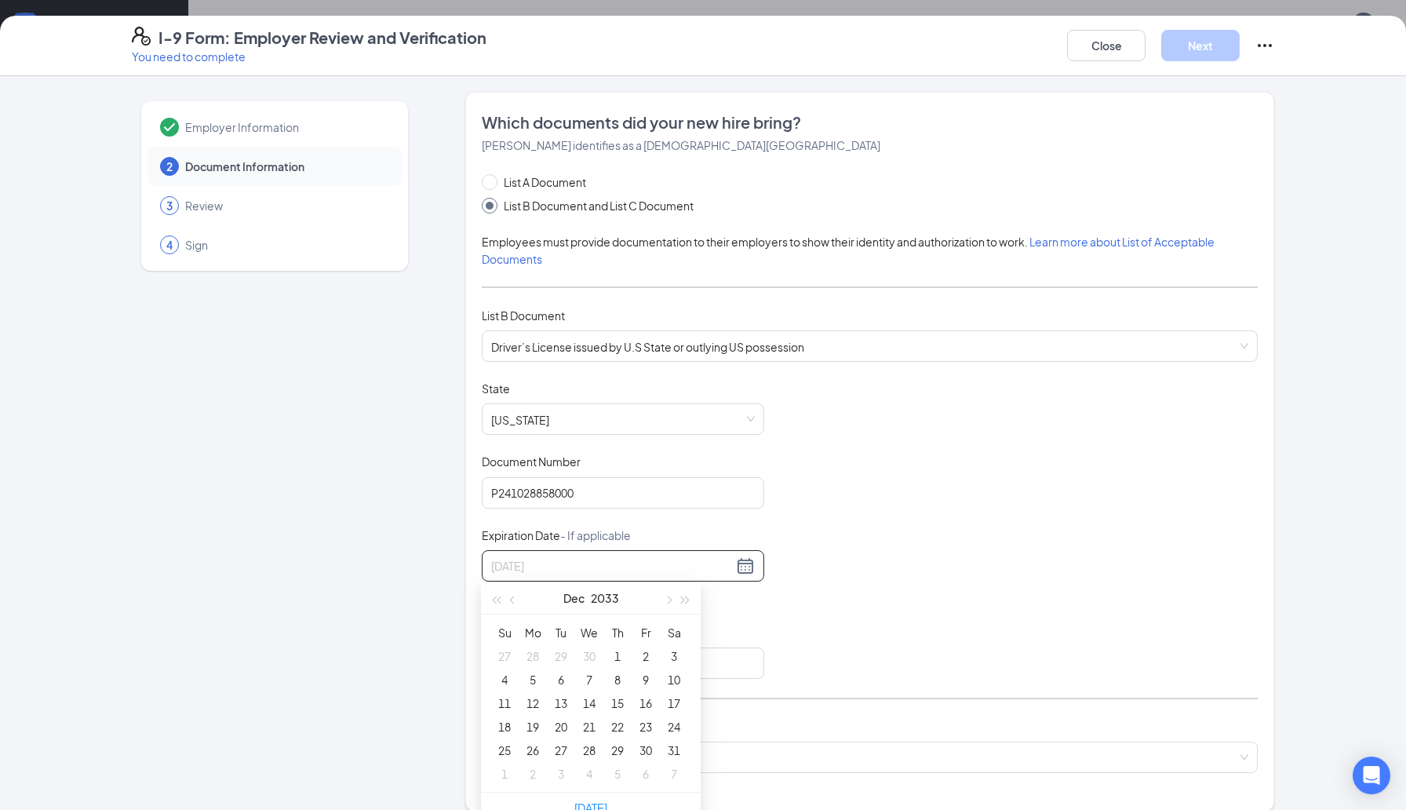
type input "[DATE]"
click at [504, 725] on div "18" at bounding box center [504, 726] width 19 height 19
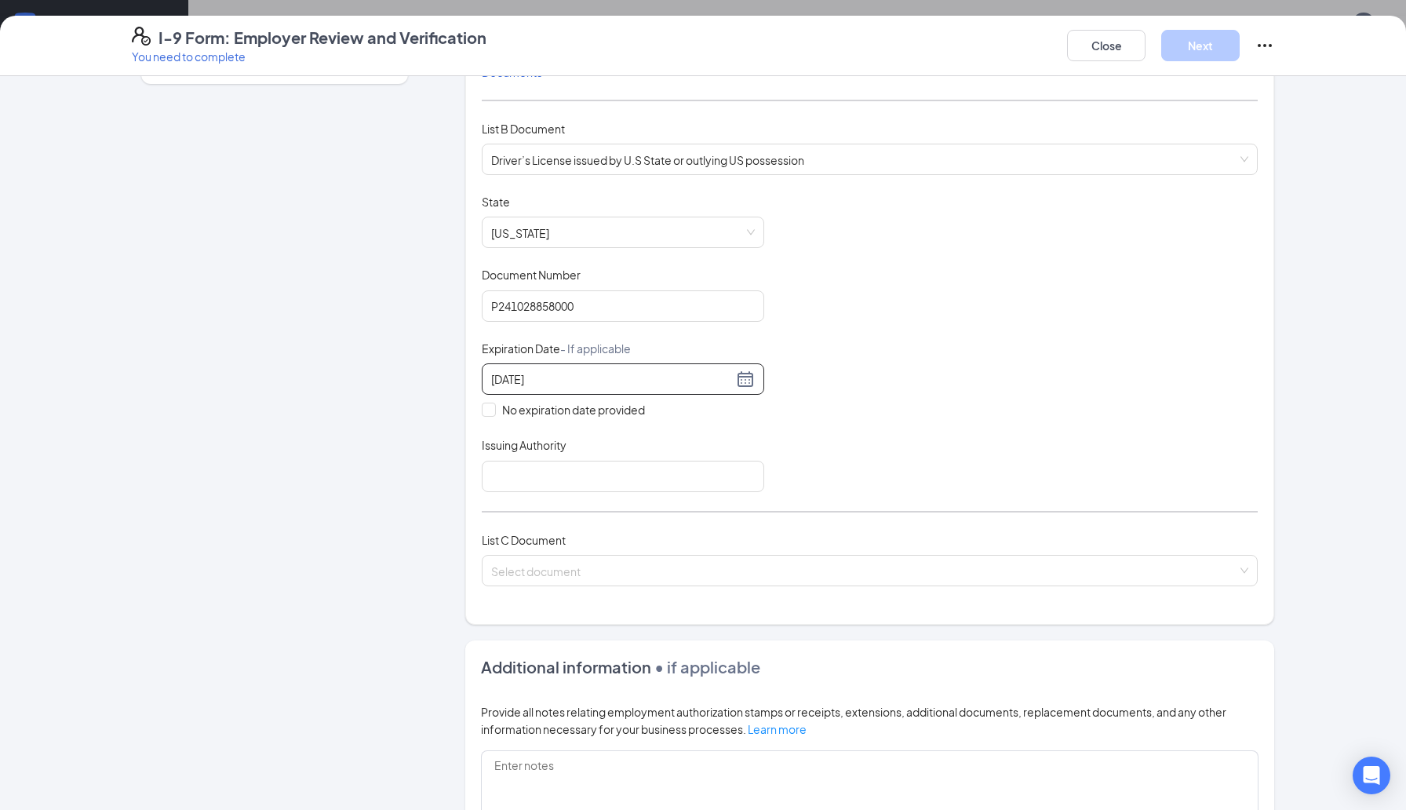
scroll to position [213, 0]
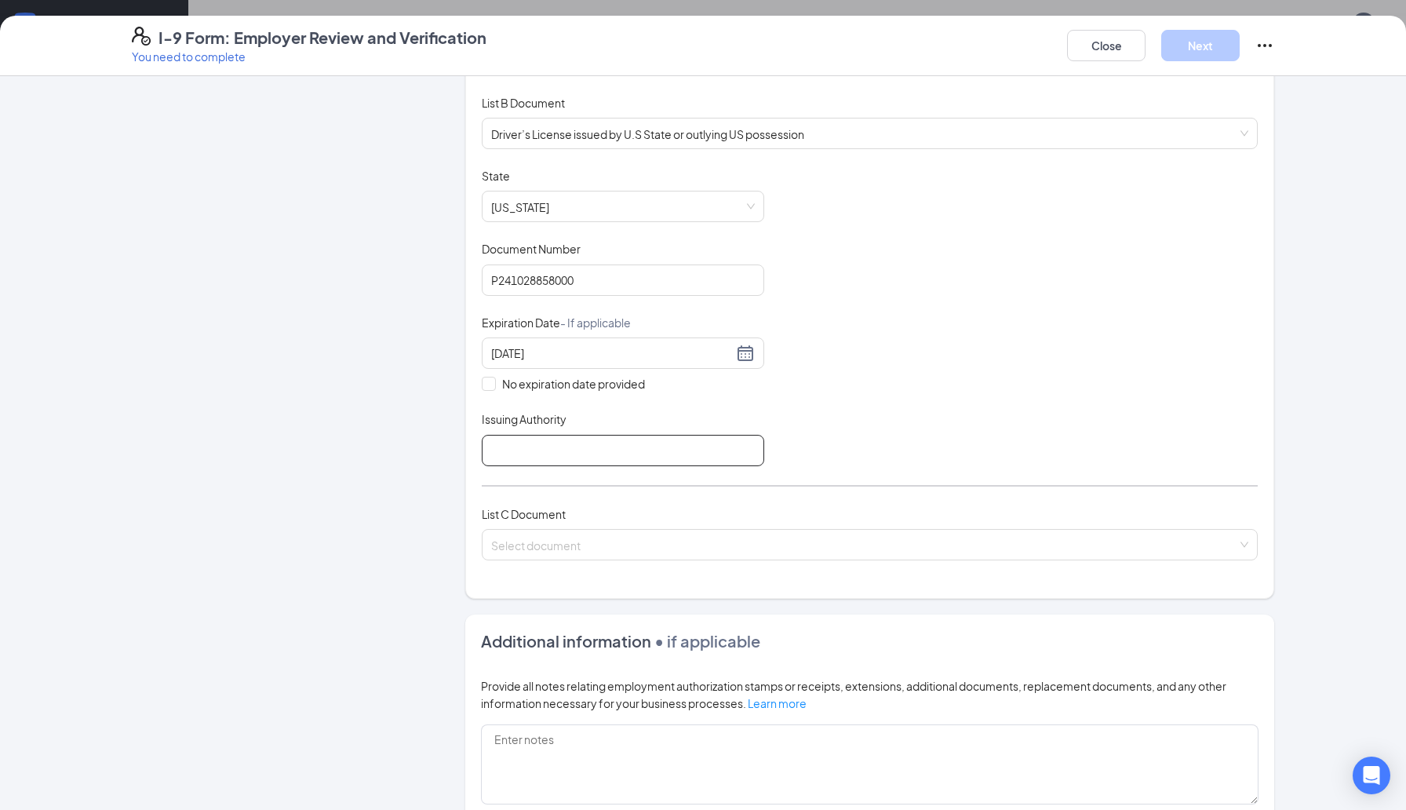
click at [595, 455] on input "Issuing Authority" at bounding box center [623, 450] width 282 height 31
type input "The State of [US_STATE]"
click at [604, 533] on input "search" at bounding box center [864, 542] width 746 height 24
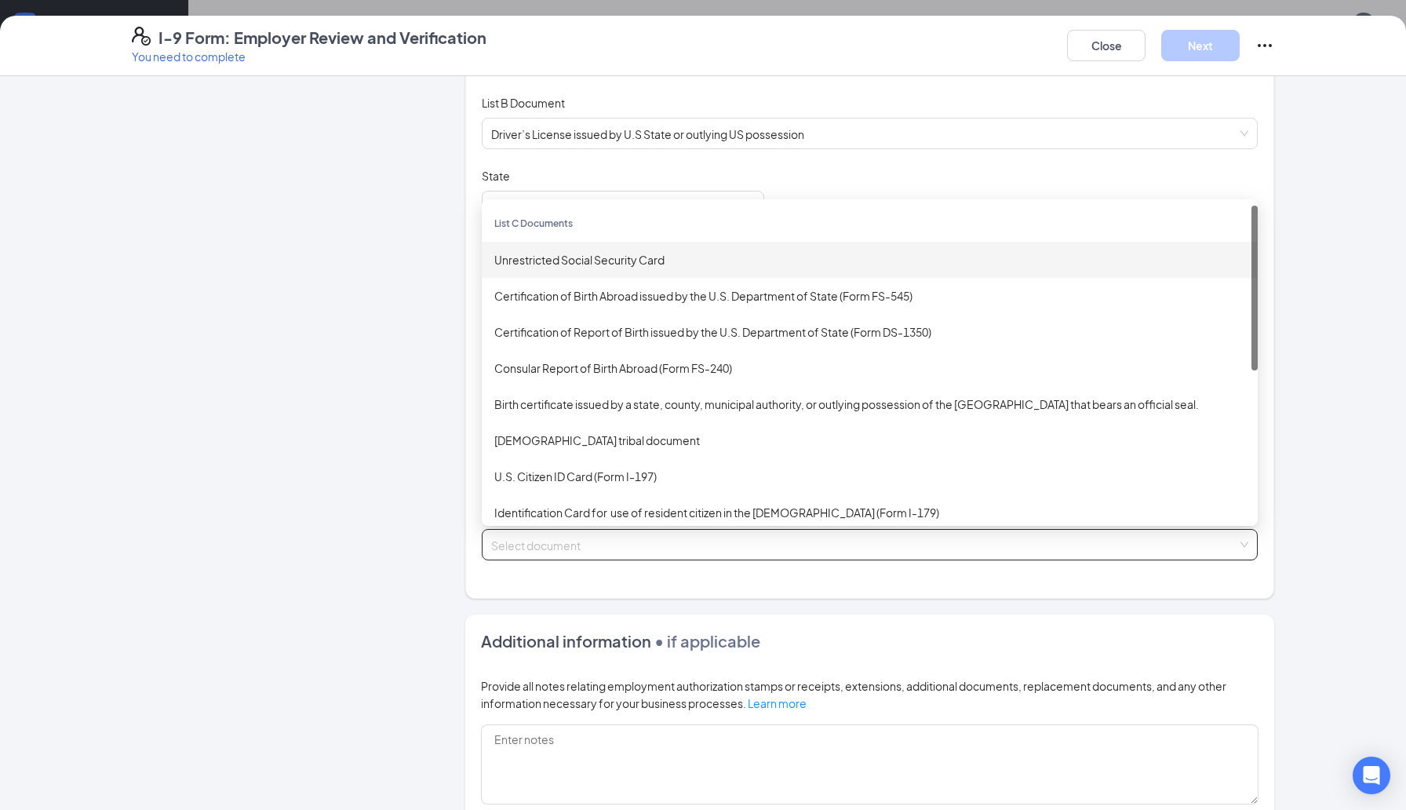
click at [622, 261] on div "Unrestricted Social Security Card" at bounding box center [869, 259] width 751 height 17
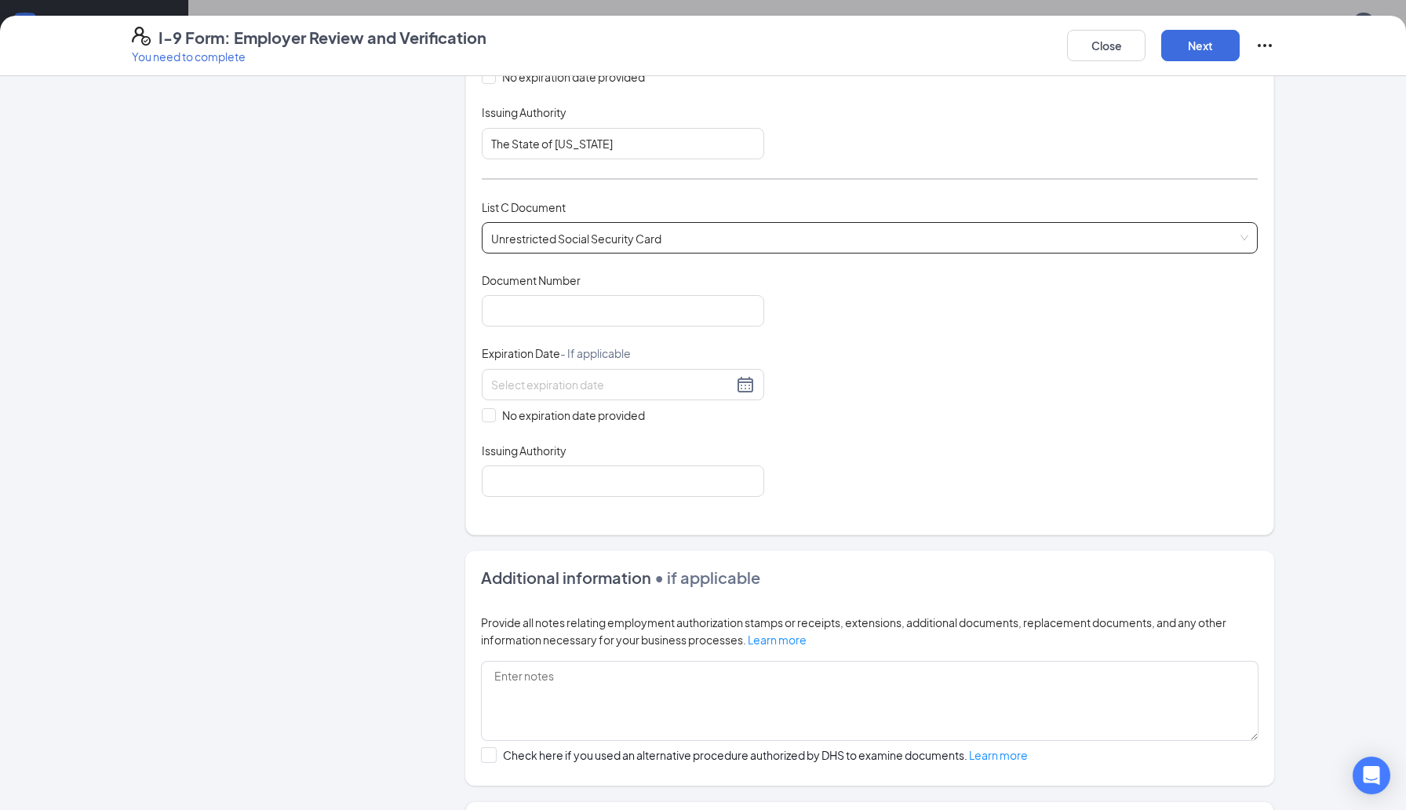
scroll to position [566, 0]
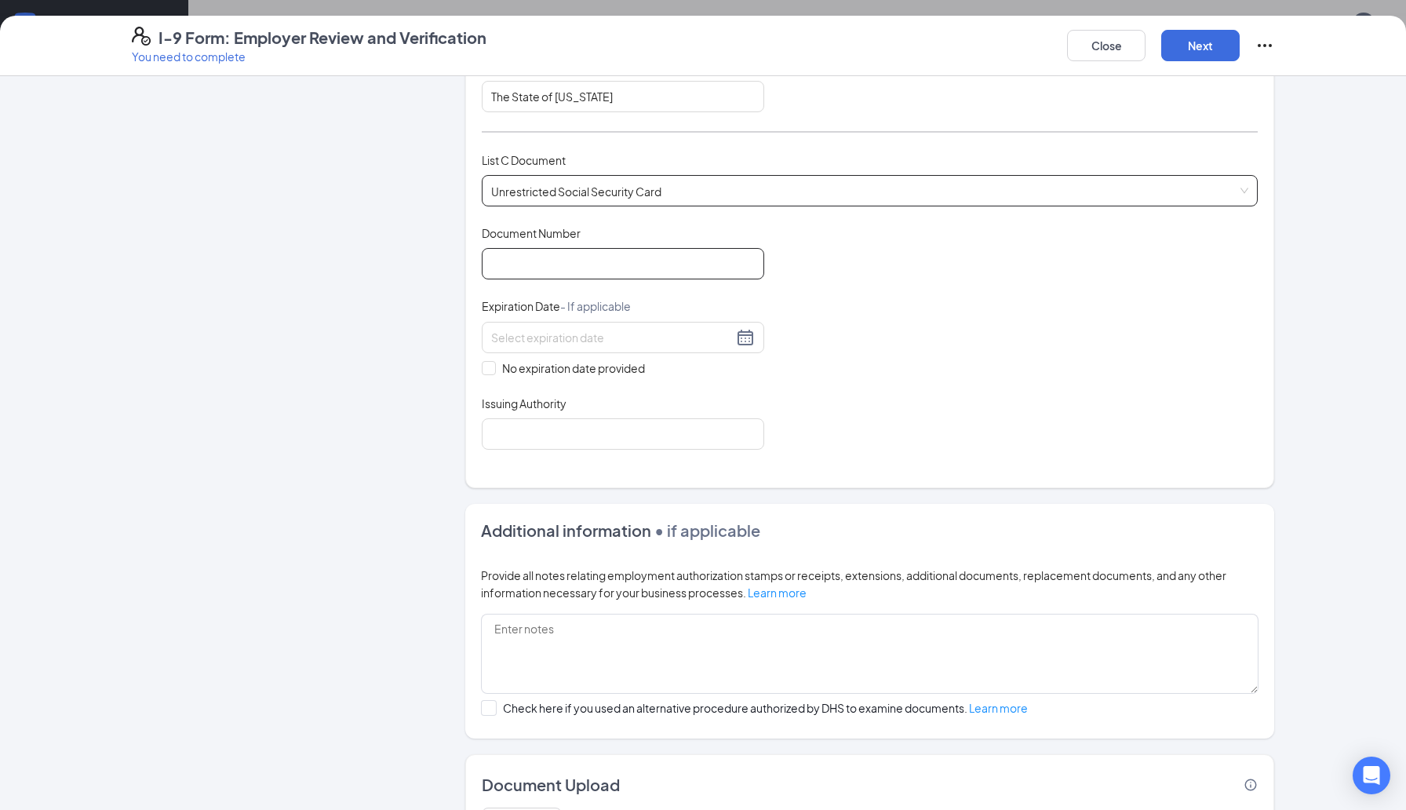
click at [620, 259] on input "Document Number" at bounding box center [623, 263] width 282 height 31
type input "767094695"
click at [489, 364] on input "No expiration date provided" at bounding box center [487, 366] width 11 height 11
checkbox input "true"
click at [552, 434] on input "Issuing Authority" at bounding box center [623, 436] width 282 height 31
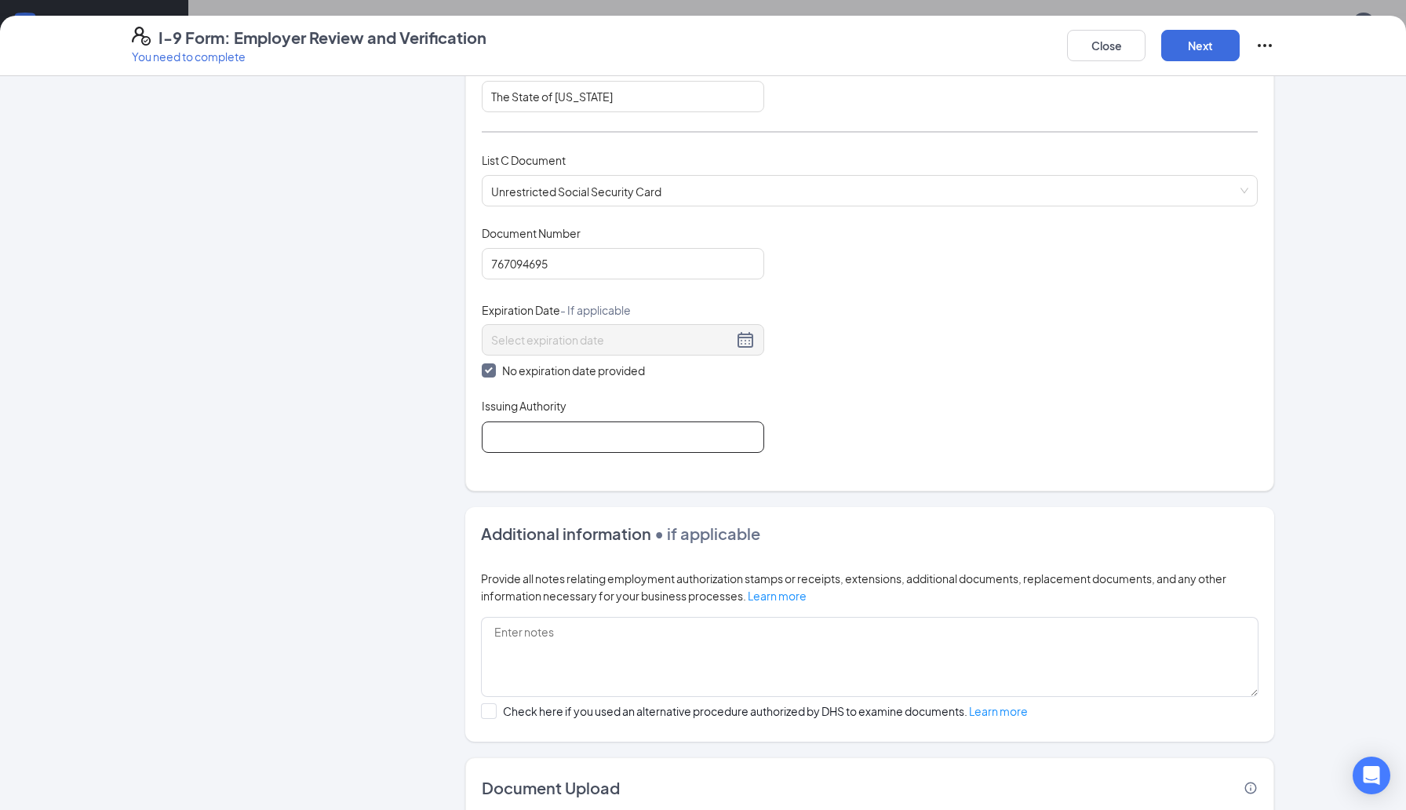
type input "Social Security Administration"
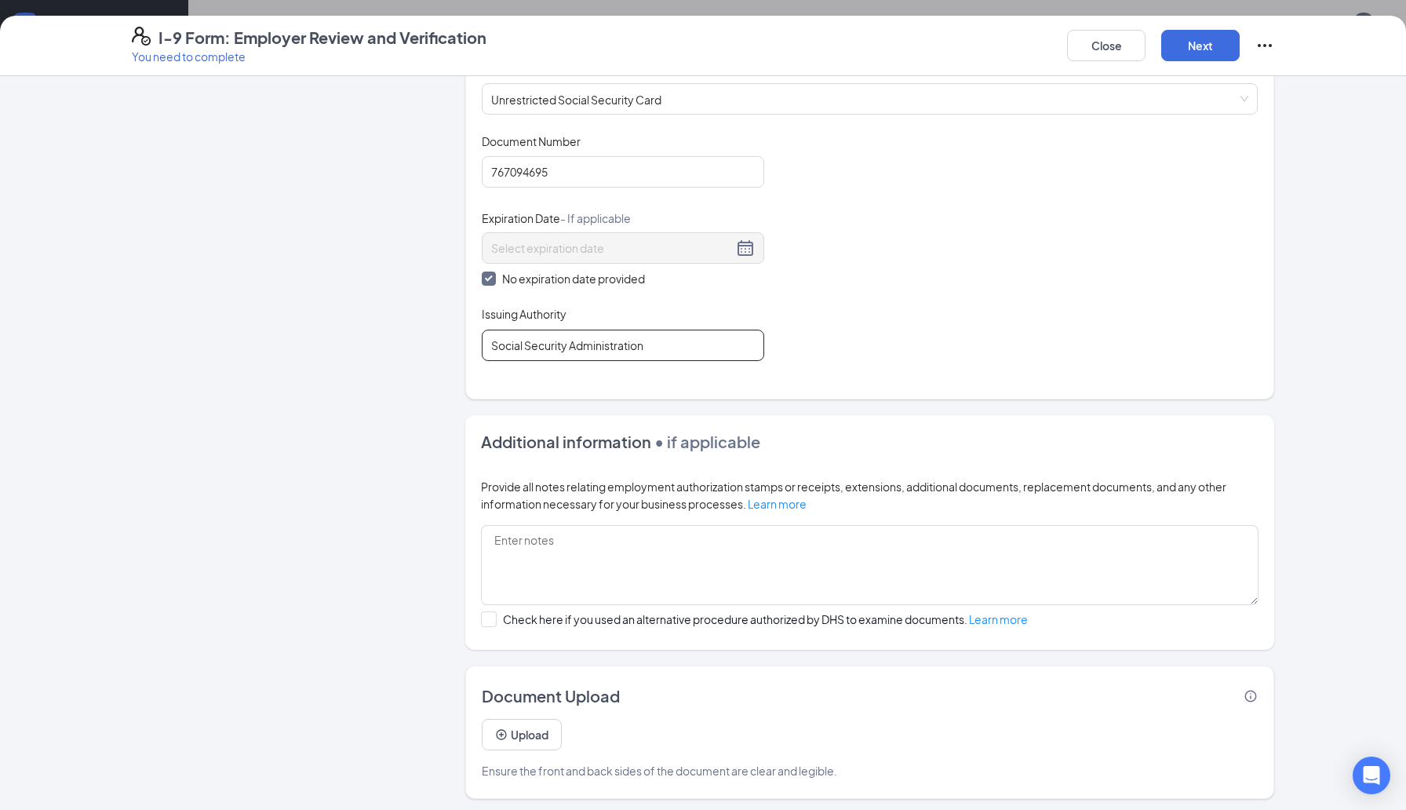
scroll to position [327, 0]
click at [1010, 253] on div "Document Title Unrestricted Social Security Card Document Number 767094695 Expi…" at bounding box center [870, 247] width 776 height 228
click at [504, 722] on button "Upload" at bounding box center [522, 734] width 80 height 31
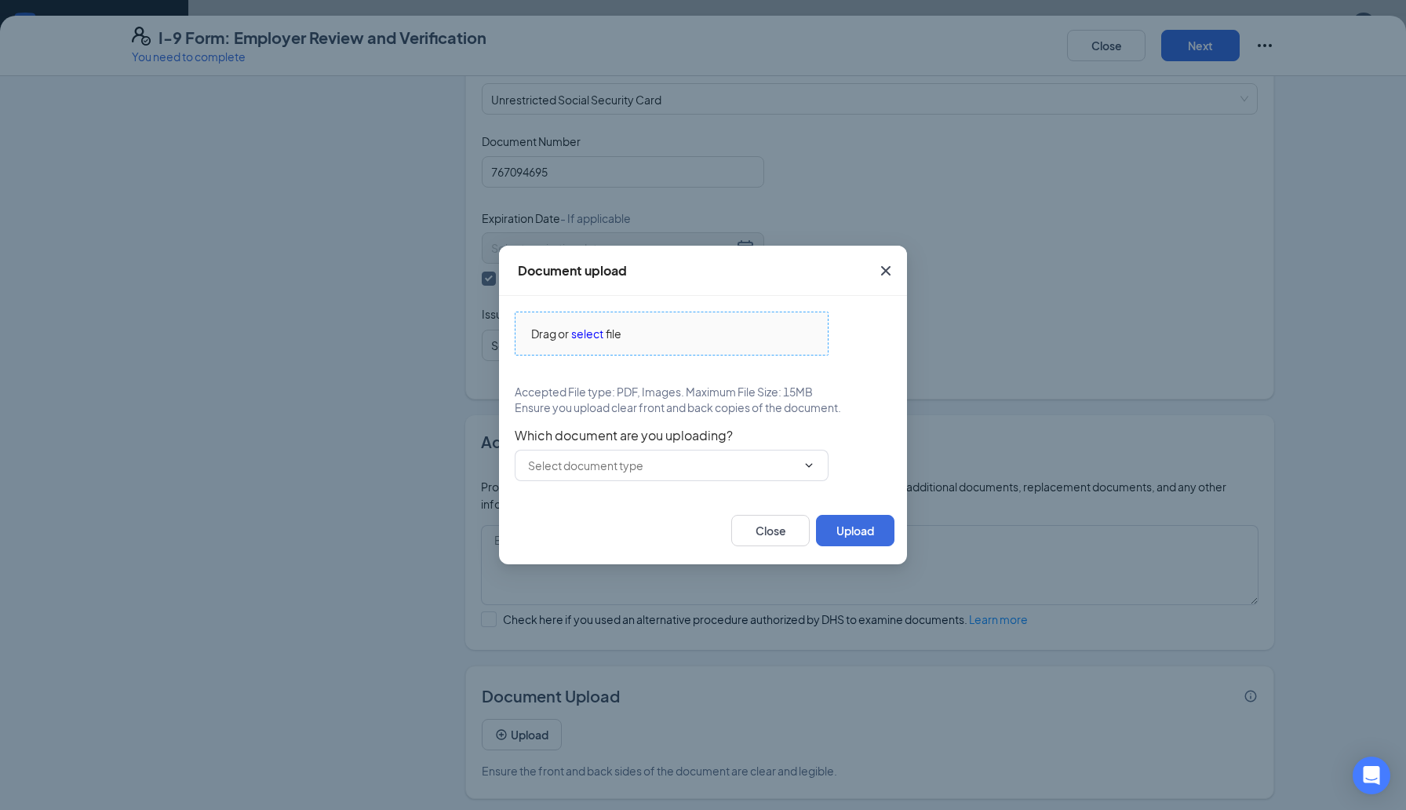
click at [594, 336] on span "select" at bounding box center [587, 333] width 32 height 17
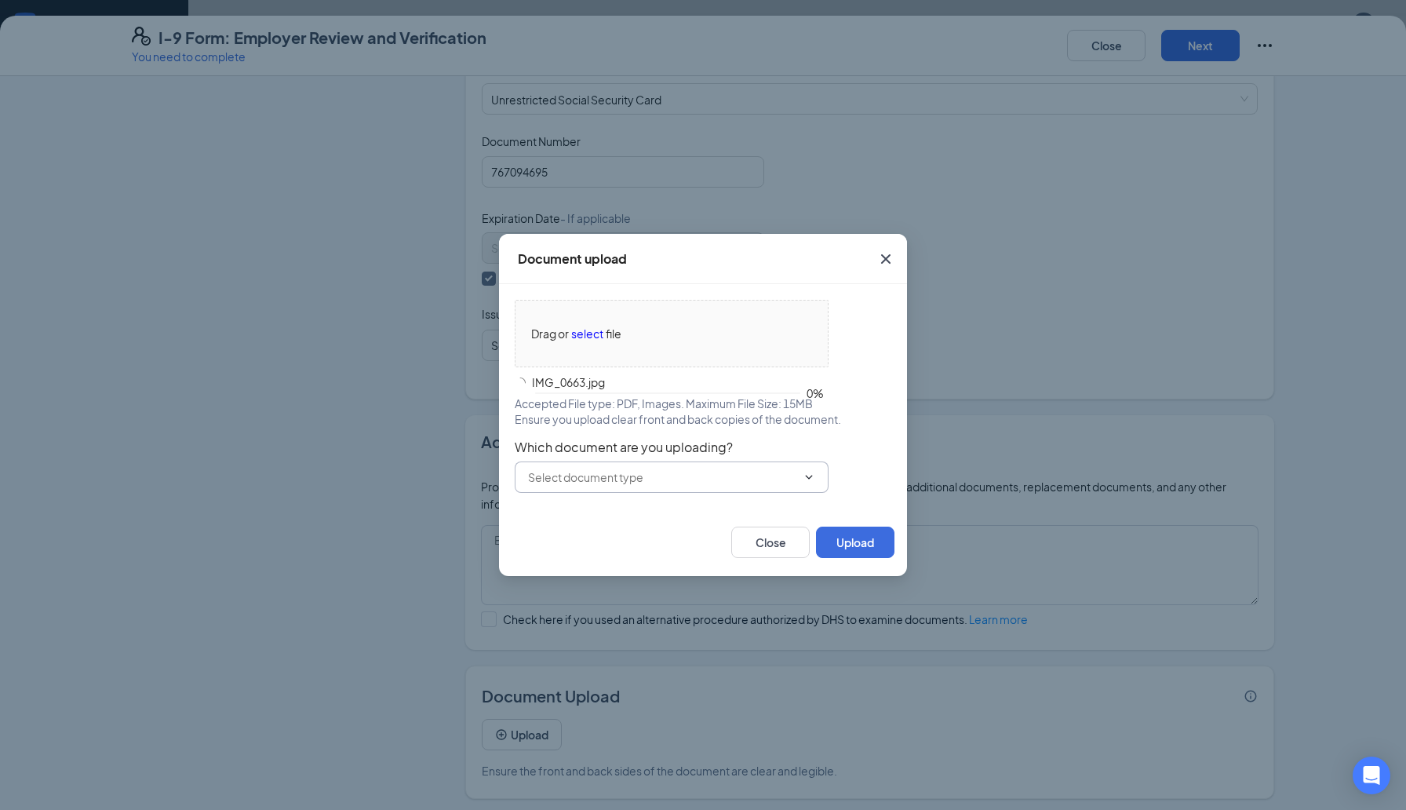
click at [816, 487] on span at bounding box center [672, 476] width 314 height 31
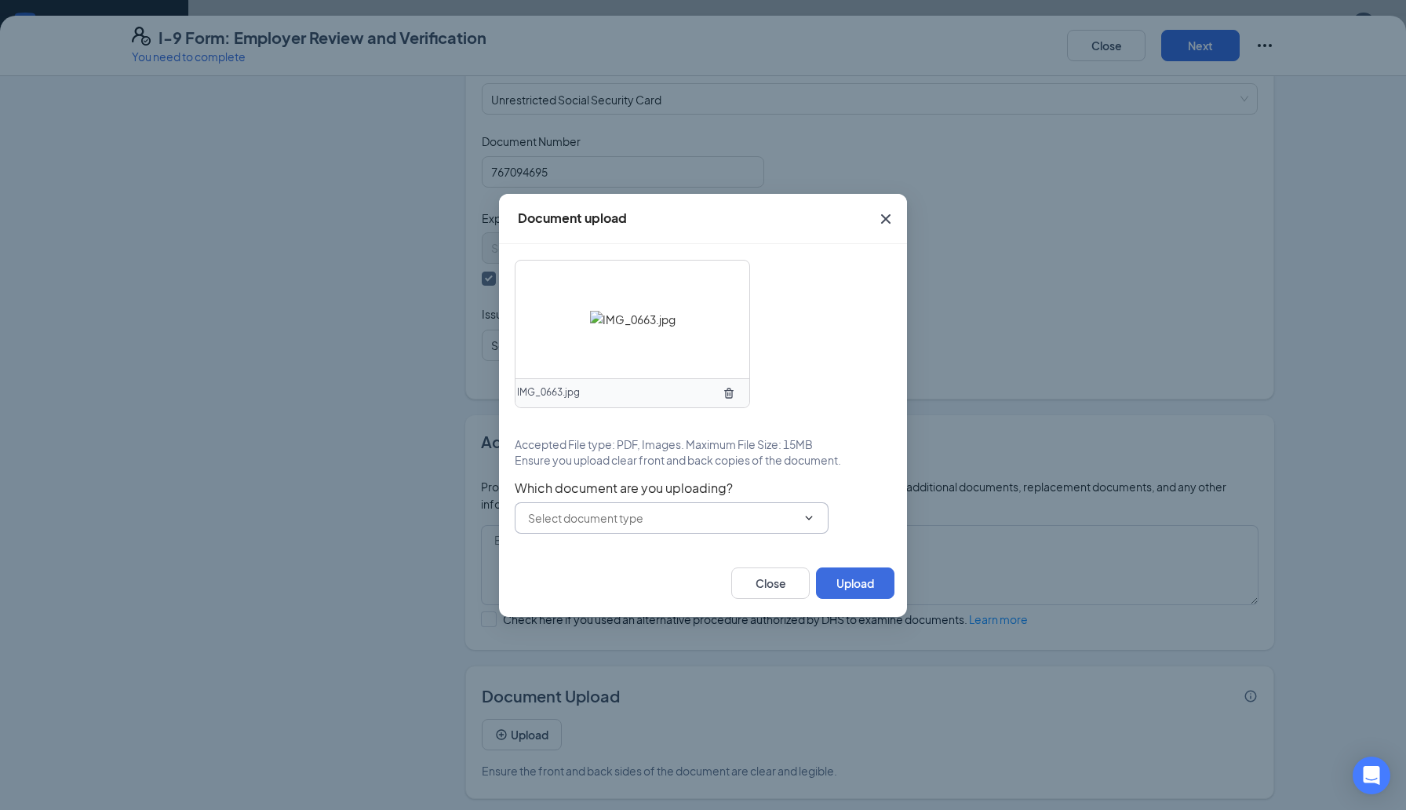
click at [788, 484] on span "Which document are you uploading?" at bounding box center [703, 488] width 377 height 16
click at [784, 509] on input "text" at bounding box center [662, 517] width 268 height 17
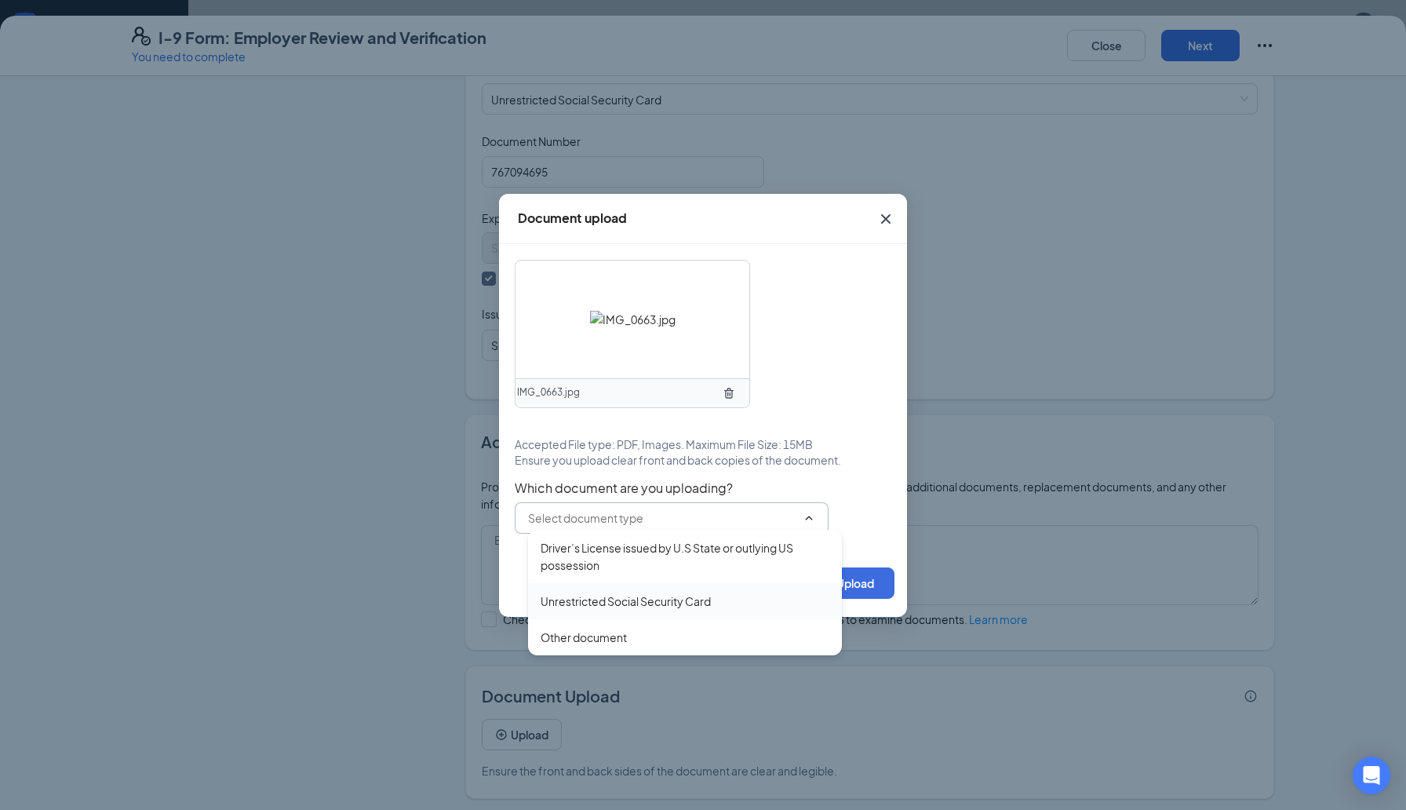
click at [735, 601] on div "Unrestricted Social Security Card" at bounding box center [685, 600] width 289 height 17
type input "Unrestricted Social Security Card"
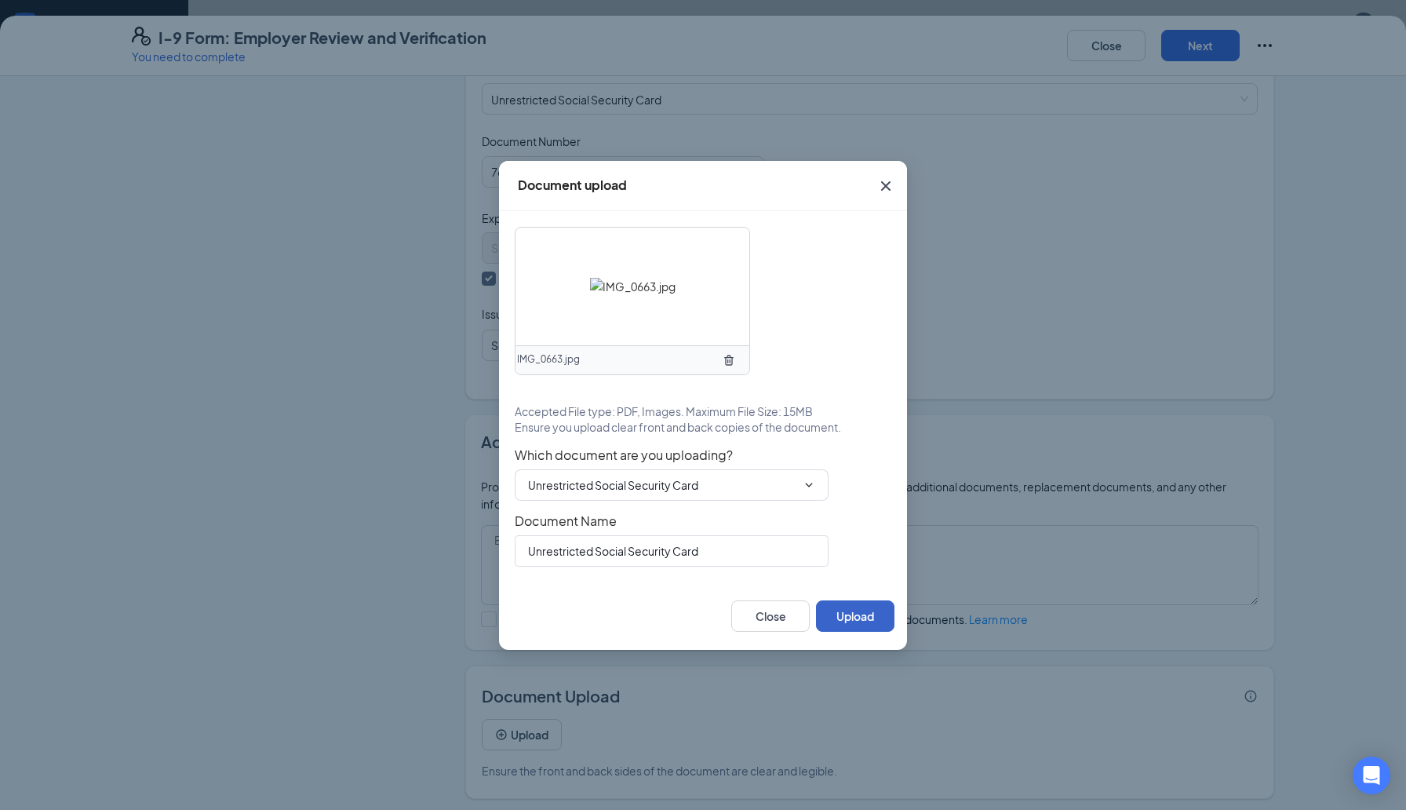
click at [857, 620] on button "Upload" at bounding box center [855, 615] width 78 height 31
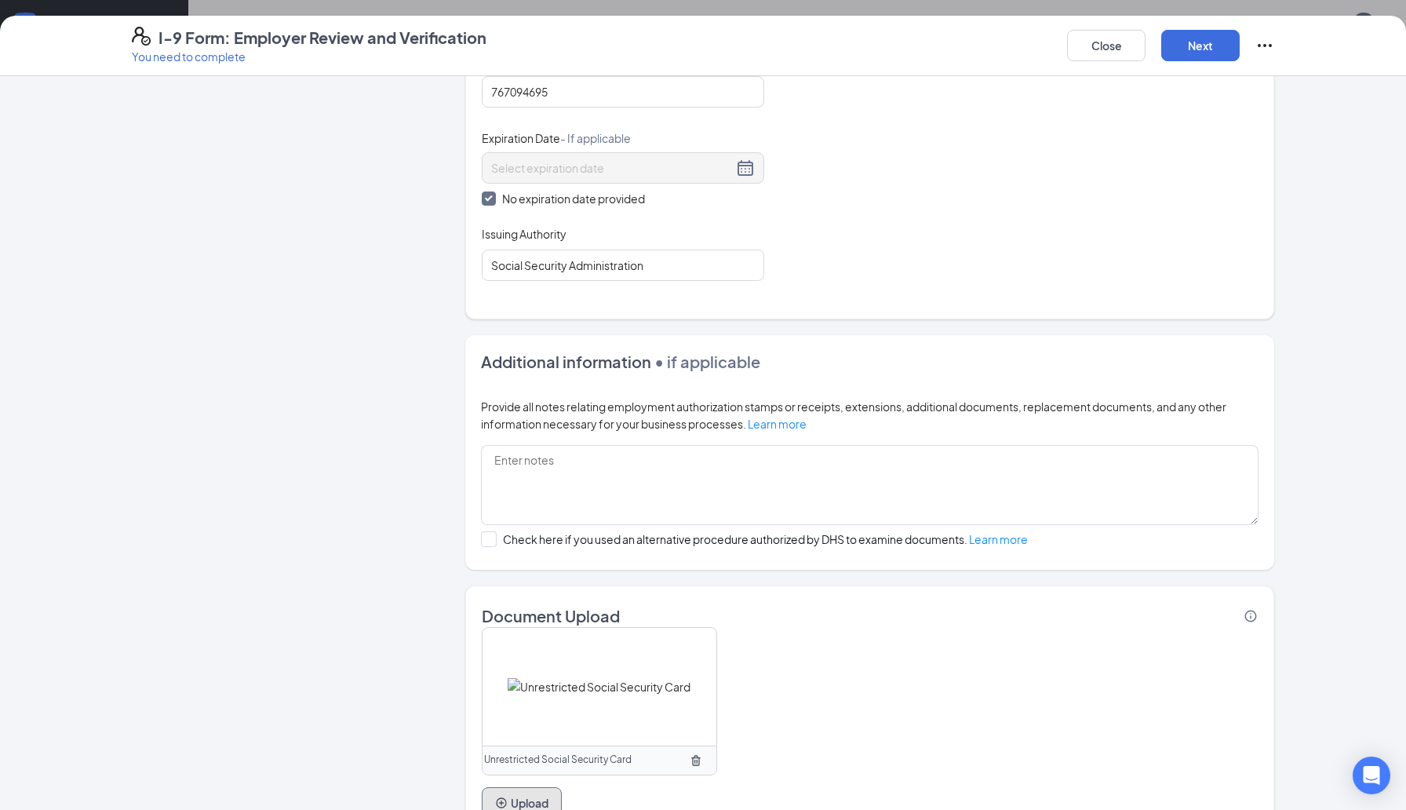
scroll to position [806, 0]
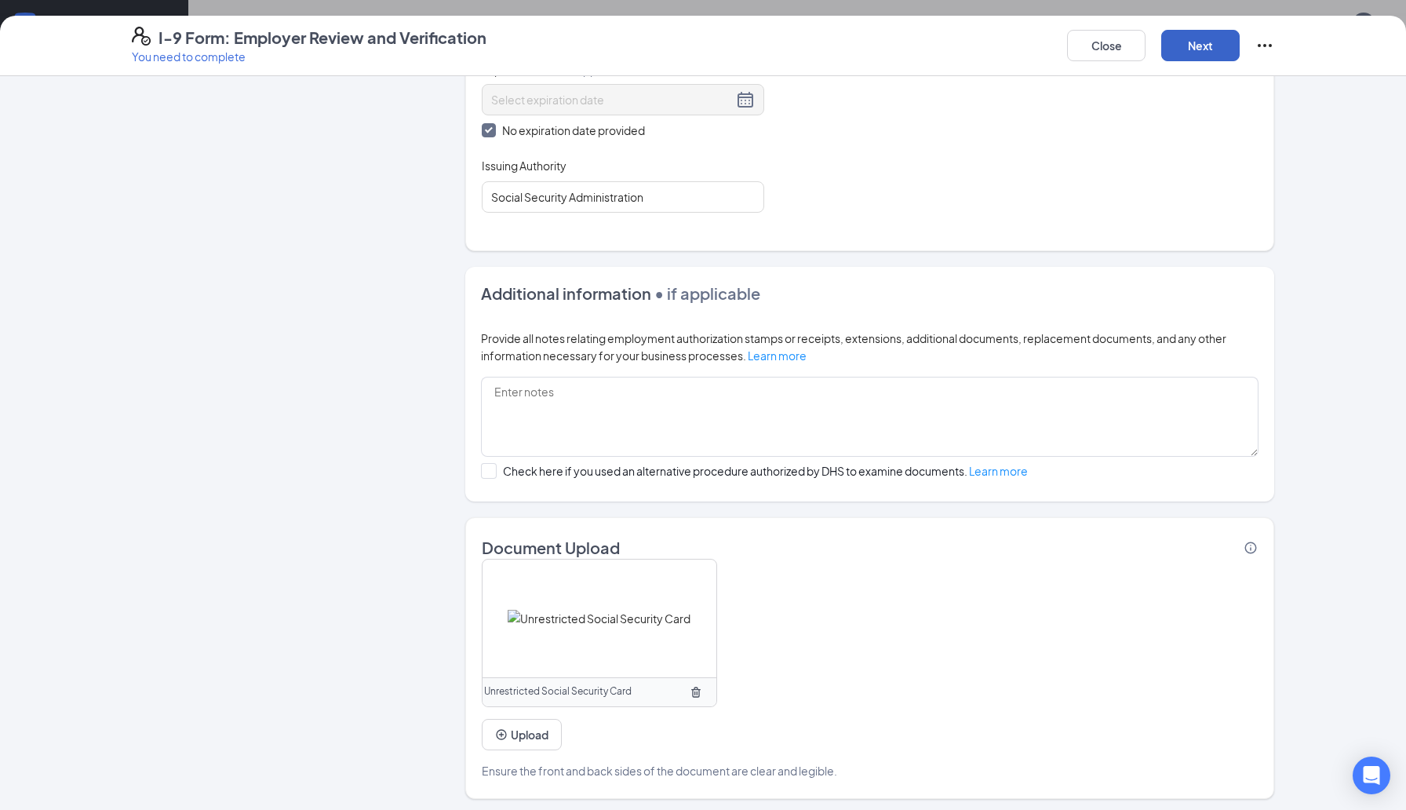
click at [1206, 48] on button "Next" at bounding box center [1200, 45] width 78 height 31
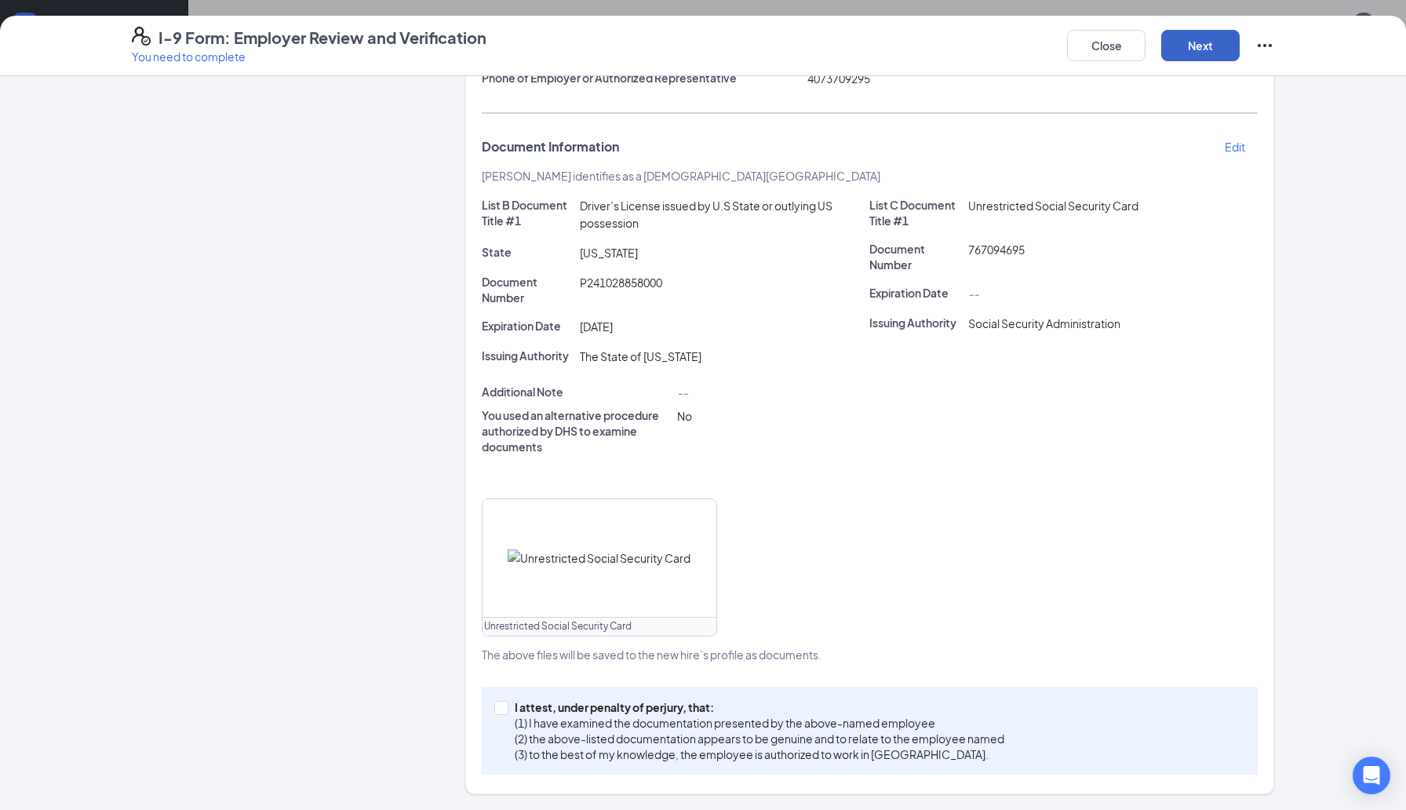
scroll to position [263, 0]
click at [497, 711] on span at bounding box center [501, 708] width 14 height 14
click at [497, 711] on input "I attest, under penalty of [PERSON_NAME], that: (1) I have examined the documen…" at bounding box center [499, 706] width 11 height 11
checkbox input "true"
click at [1195, 55] on button "Next" at bounding box center [1200, 45] width 78 height 31
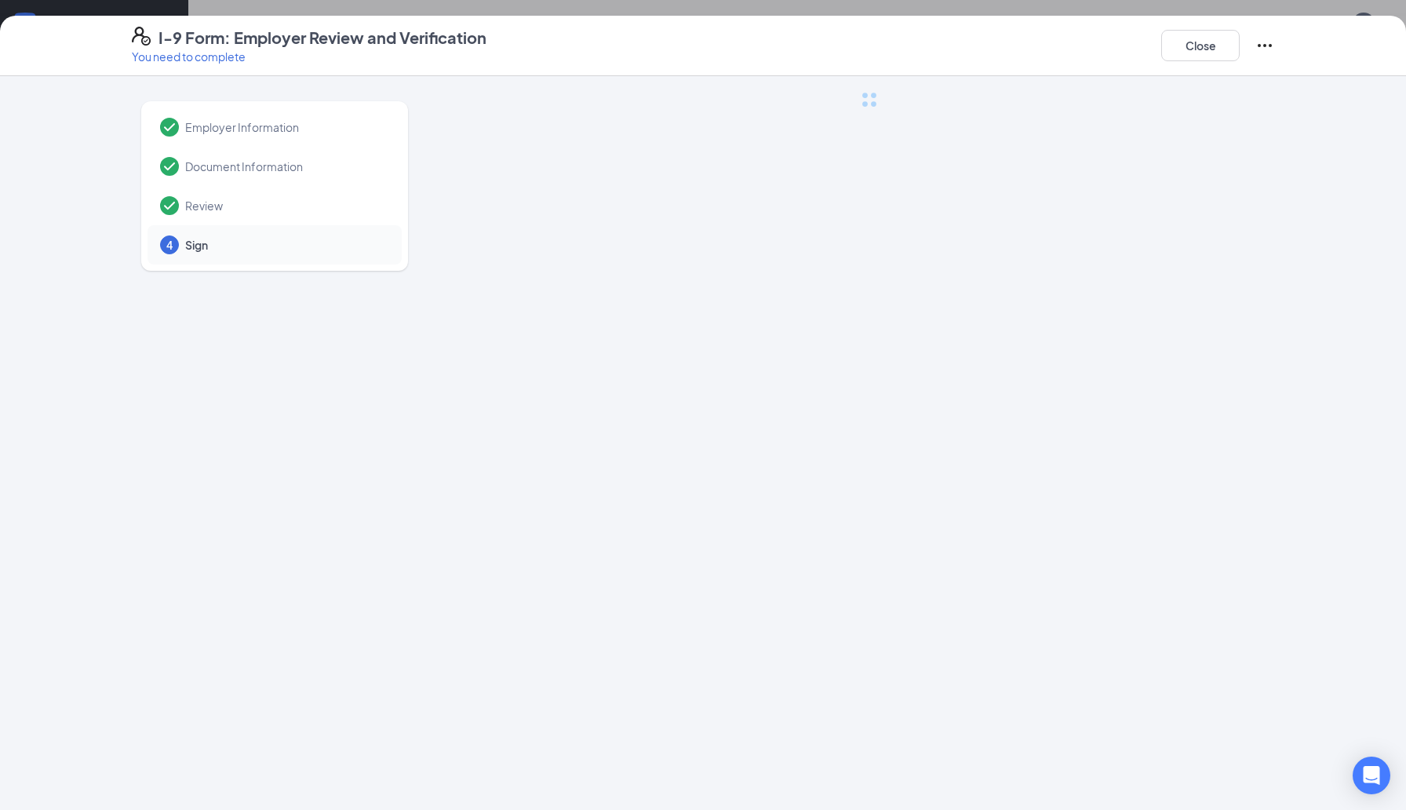
scroll to position [0, 0]
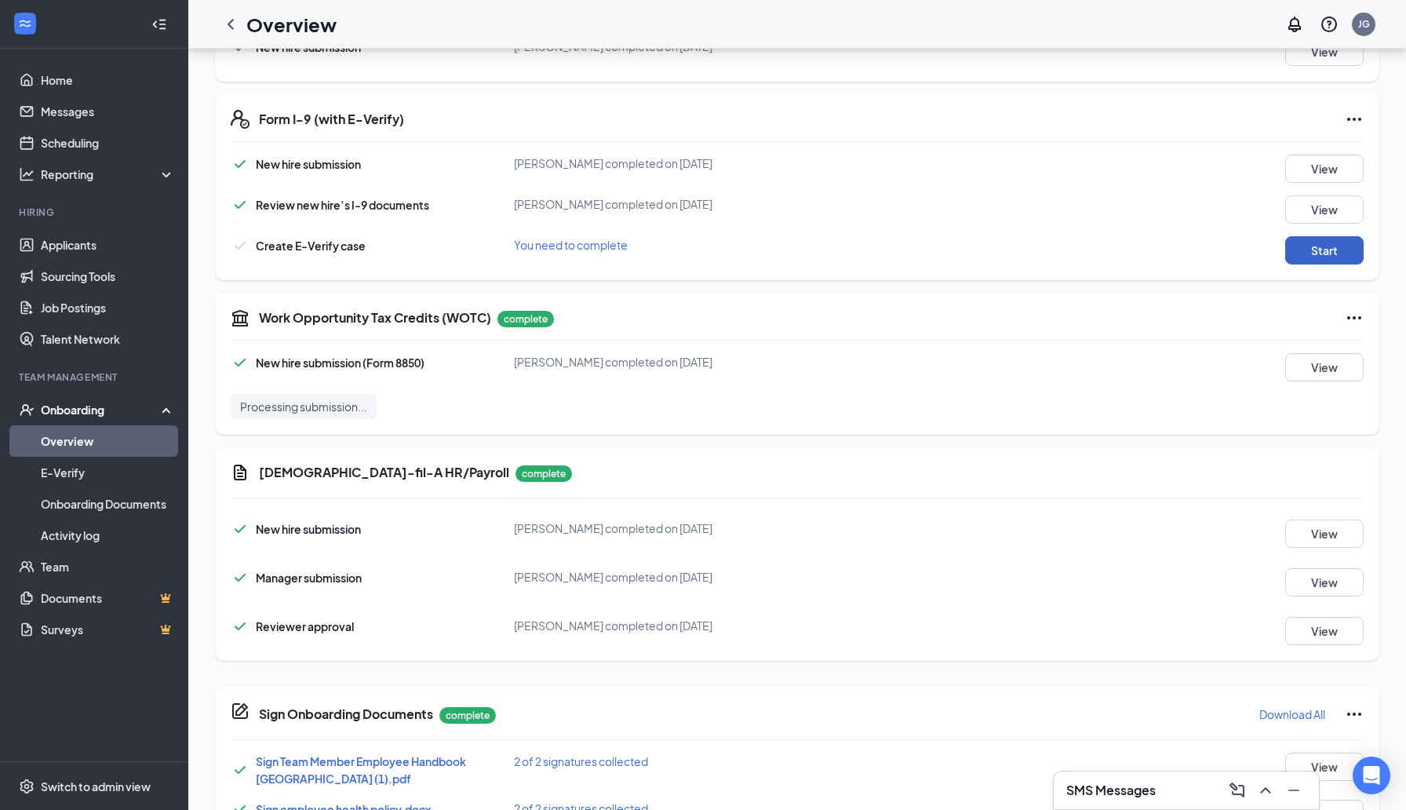
click at [1333, 262] on button "Start" at bounding box center [1324, 250] width 78 height 28
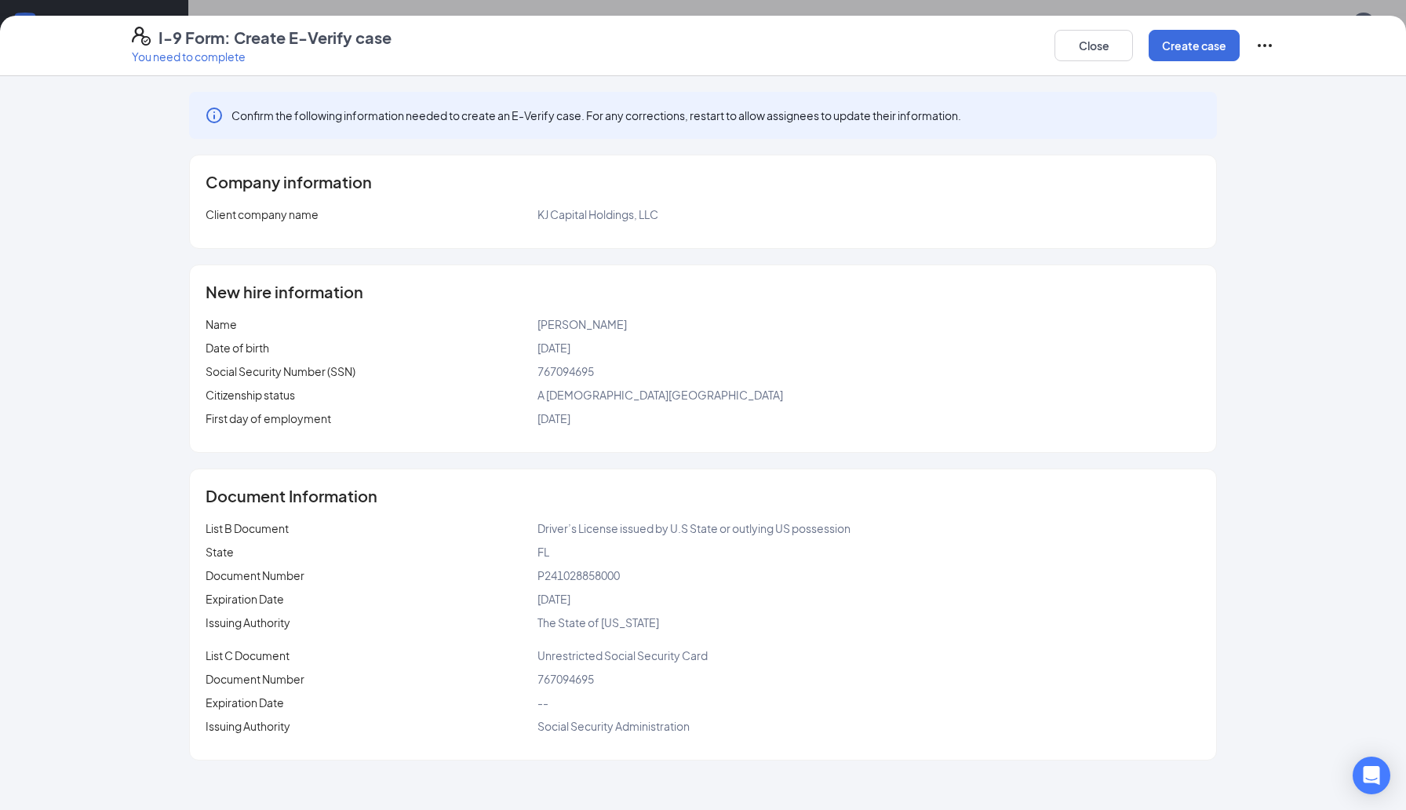
scroll to position [532, 0]
click at [1178, 49] on button "Create case" at bounding box center [1193, 45] width 91 height 31
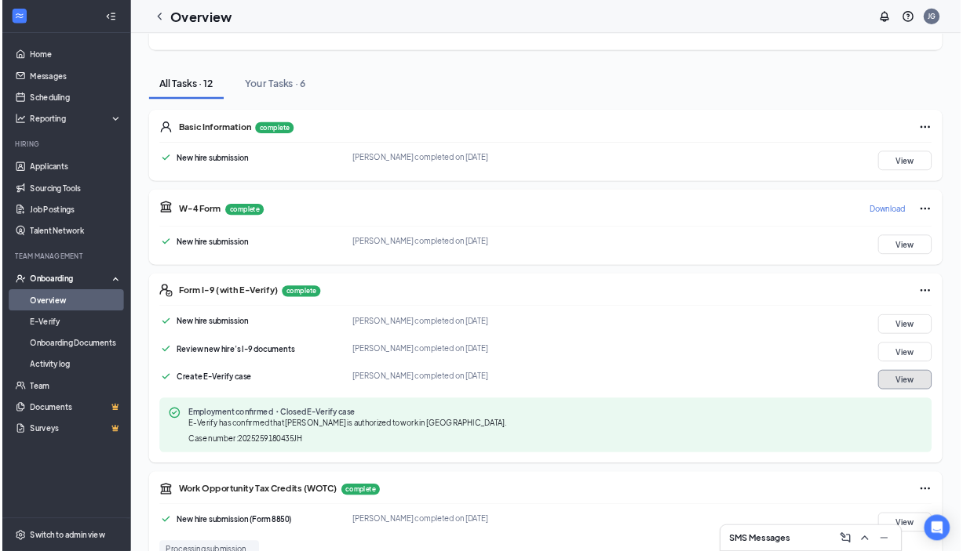
scroll to position [0, 0]
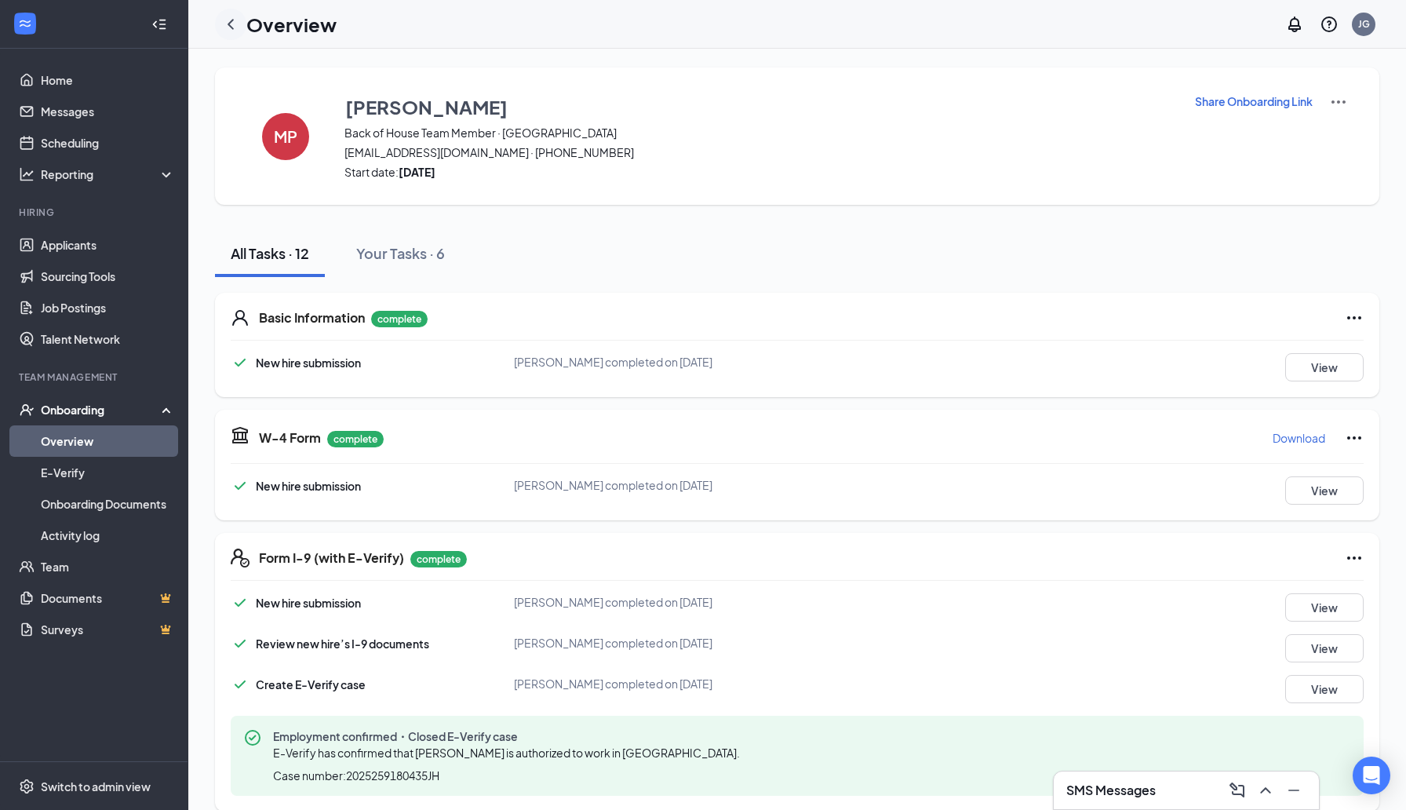
click at [228, 27] on icon "ChevronLeft" at bounding box center [230, 24] width 19 height 19
